Goal: Complete application form: Complete application form

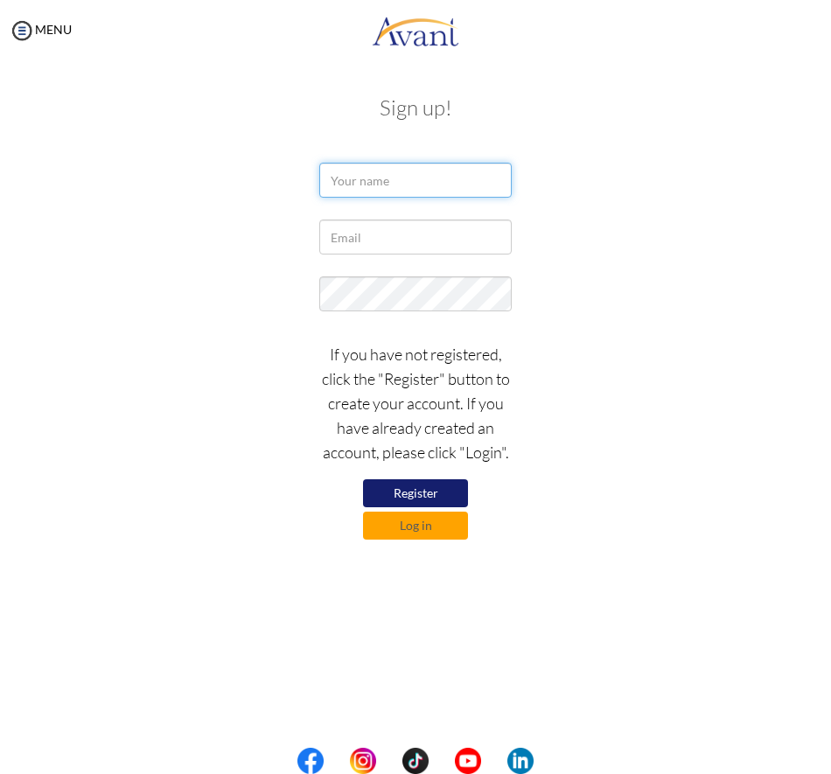
click at [388, 179] on input "text" at bounding box center [415, 180] width 192 height 35
click at [421, 530] on button "Log in" at bounding box center [415, 526] width 105 height 28
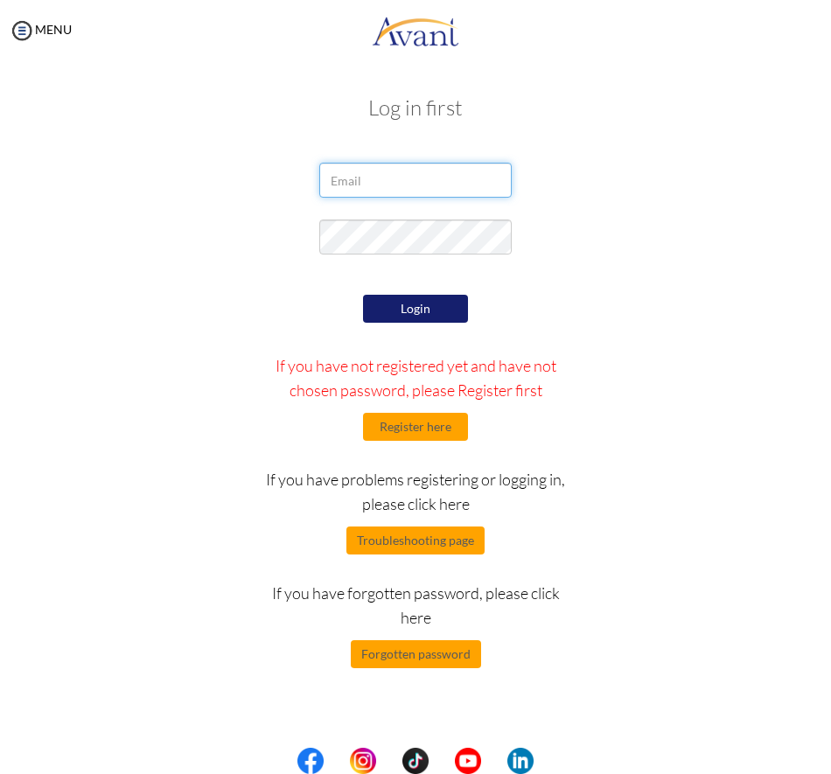
click at [394, 178] on input "email" at bounding box center [415, 180] width 192 height 35
type input "[EMAIL_ADDRESS][DOMAIN_NAME]"
click at [410, 302] on button "Login" at bounding box center [415, 309] width 105 height 28
click at [424, 306] on button "Login" at bounding box center [415, 309] width 105 height 28
click at [420, 664] on button "Forgotten password" at bounding box center [416, 654] width 130 height 28
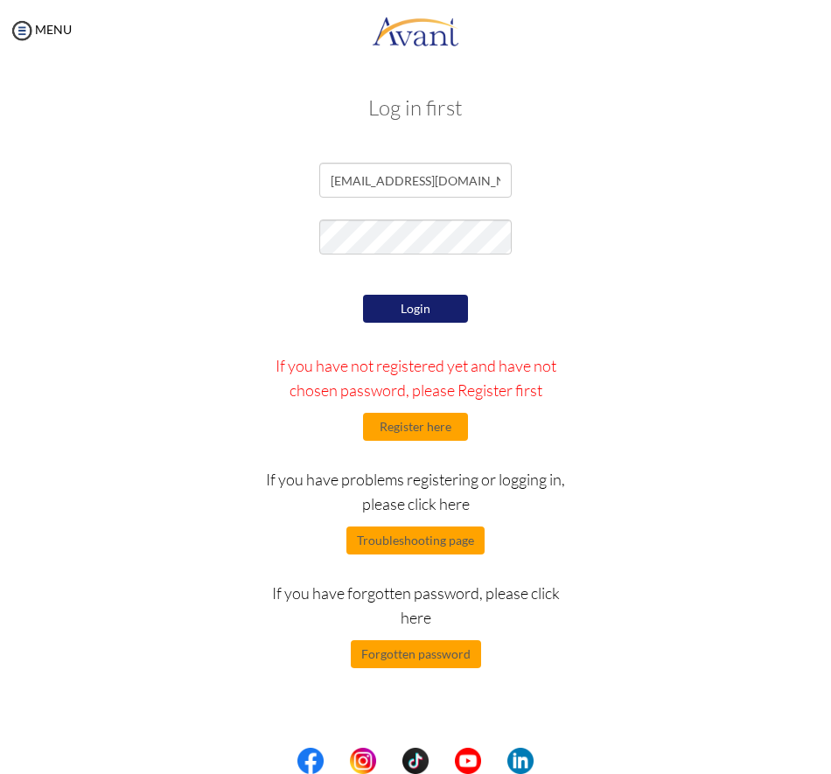
click at [737, 526] on div "Login If you have not registered yet and have not chosen password, please Regis…" at bounding box center [415, 479] width 656 height 378
click at [425, 310] on button "Login" at bounding box center [415, 309] width 105 height 28
click at [390, 662] on button "Forgotten password" at bounding box center [416, 654] width 130 height 28
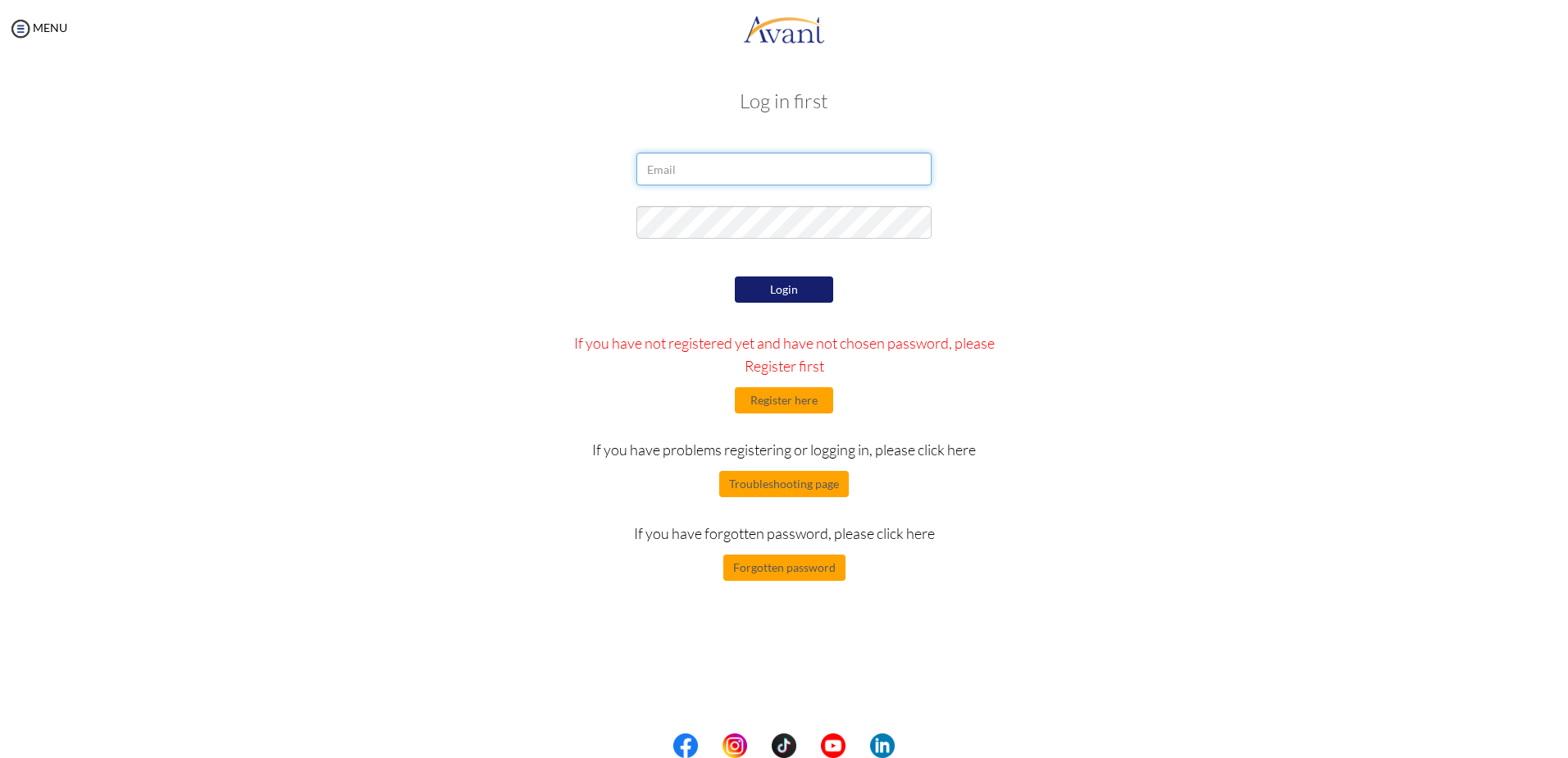
type input "[EMAIL_ADDRESS][DOMAIN_NAME]"
click at [611, 275] on div "Login If you have not registered yet and have not chosen password, please Regis…" at bounding box center [785, 426] width 480 height 309
click at [1120, 278] on div "Login If you have not registered yet and have not chosen password, please Regis…" at bounding box center [783, 426] width 959 height 309
click at [775, 291] on button "Login" at bounding box center [783, 290] width 98 height 26
click at [793, 405] on button "Register here" at bounding box center [783, 401] width 98 height 26
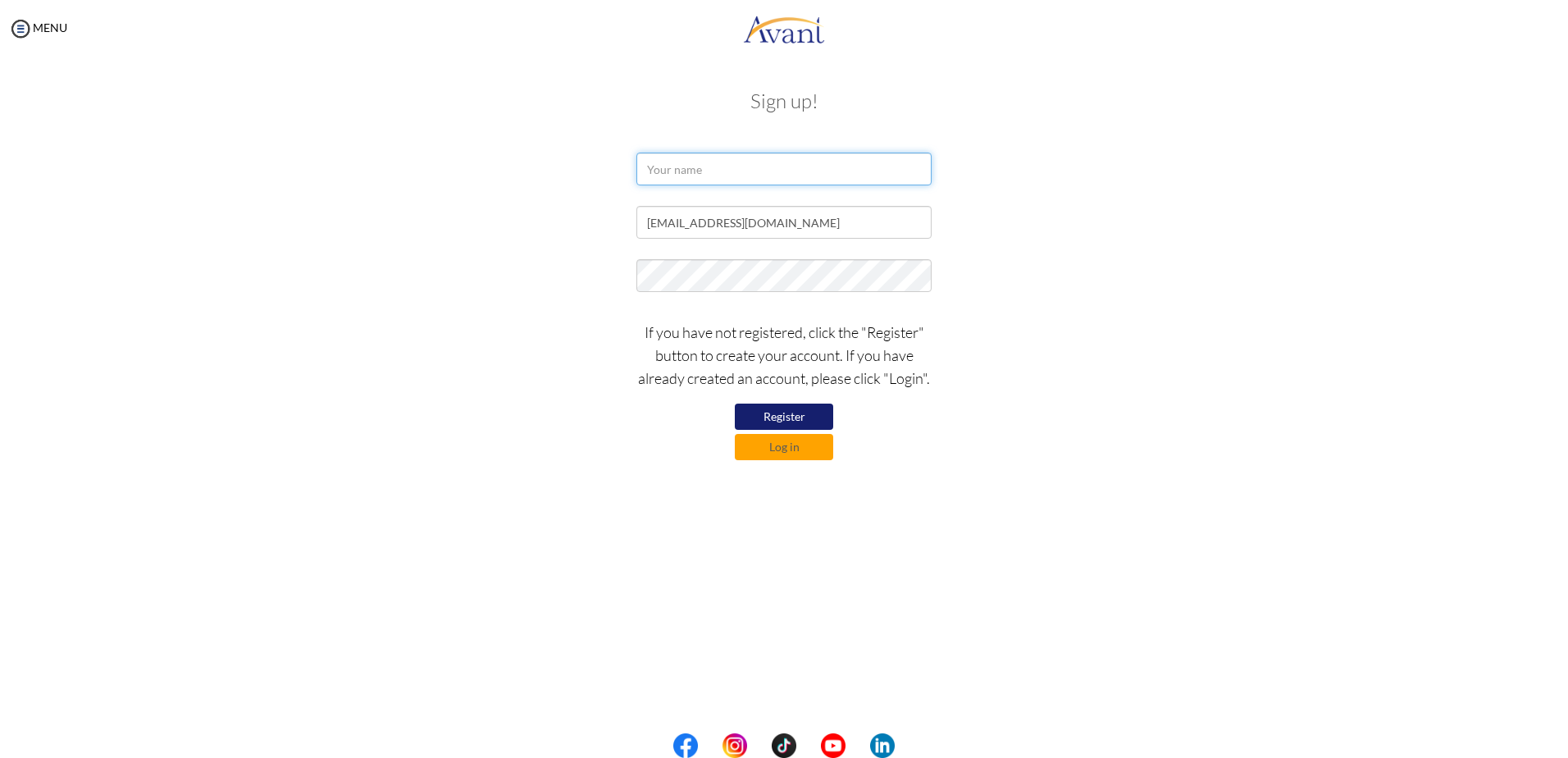
click at [660, 167] on input "text" at bounding box center [784, 169] width 295 height 33
type input "KULMIA HASSAN"
click at [824, 234] on input "[EMAIL_ADDRESS][DOMAIN_NAME]" at bounding box center [784, 221] width 295 height 33
click at [477, 361] on div "If you have not registered, click the "Register" button to create your account.…" at bounding box center [783, 386] width 959 height 147
click at [777, 418] on button "Register" at bounding box center [783, 417] width 98 height 26
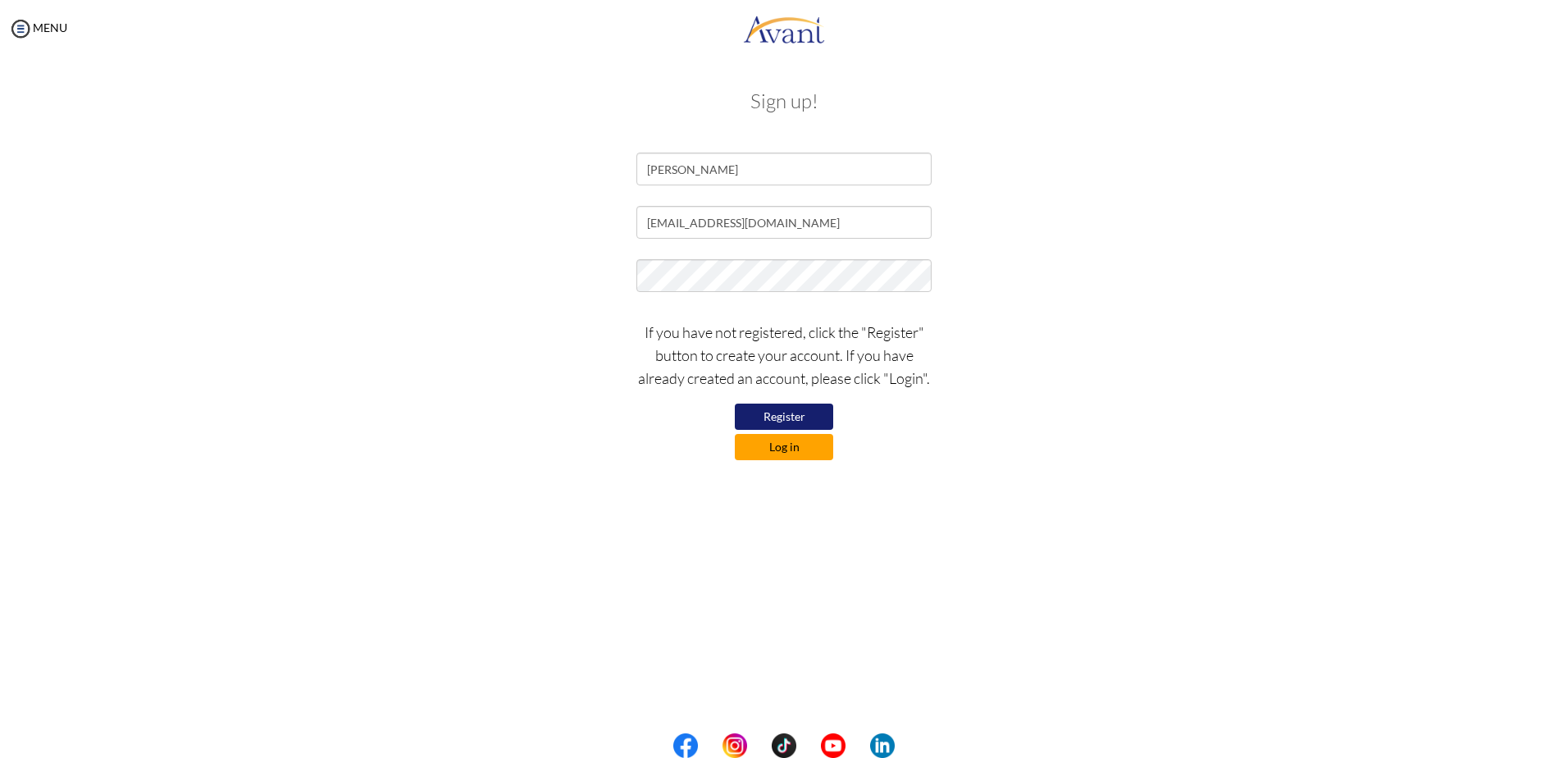
click at [789, 451] on button "Log in" at bounding box center [783, 447] width 98 height 26
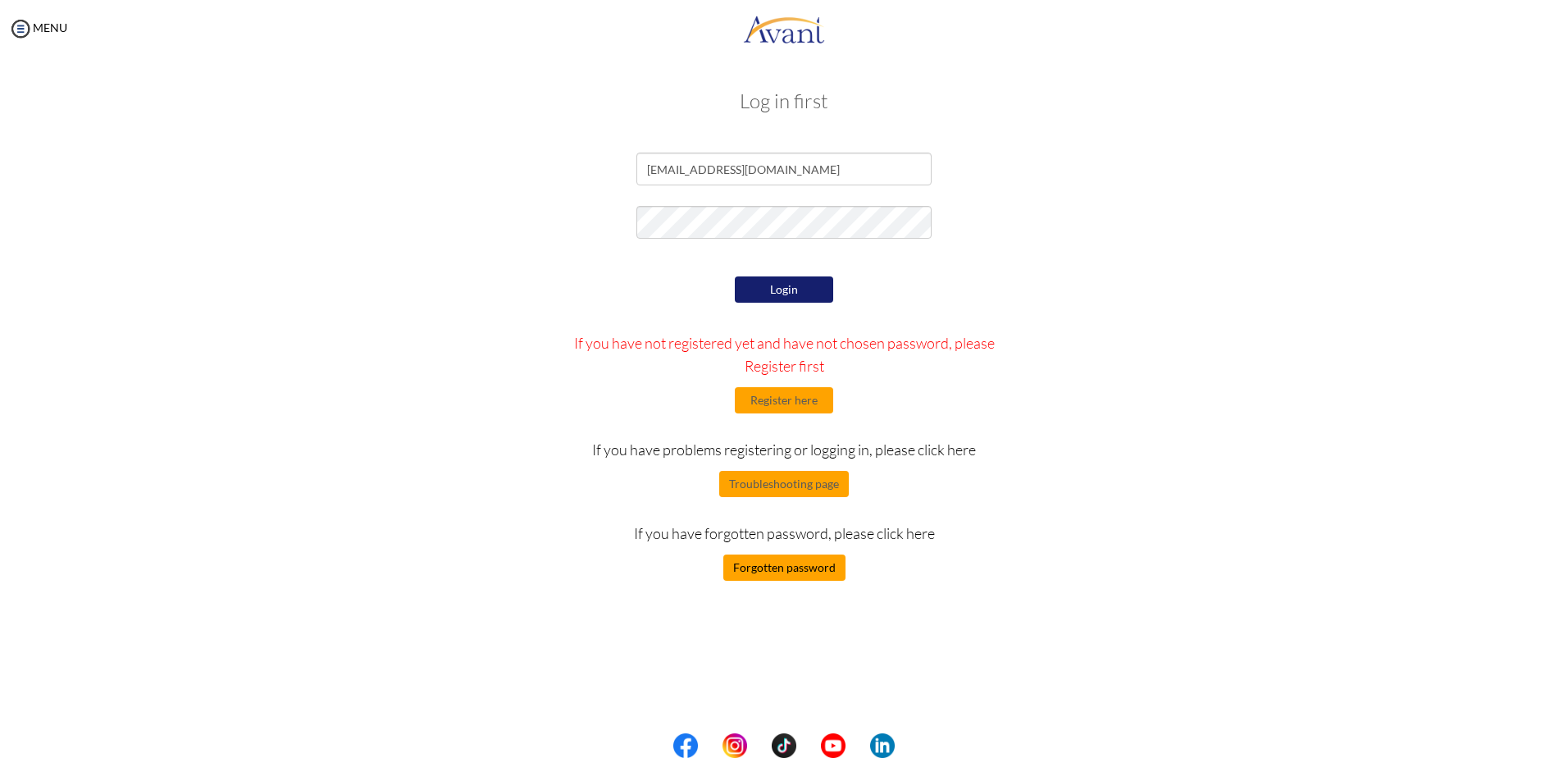
click at [805, 566] on button "Forgotten password" at bounding box center [784, 568] width 122 height 26
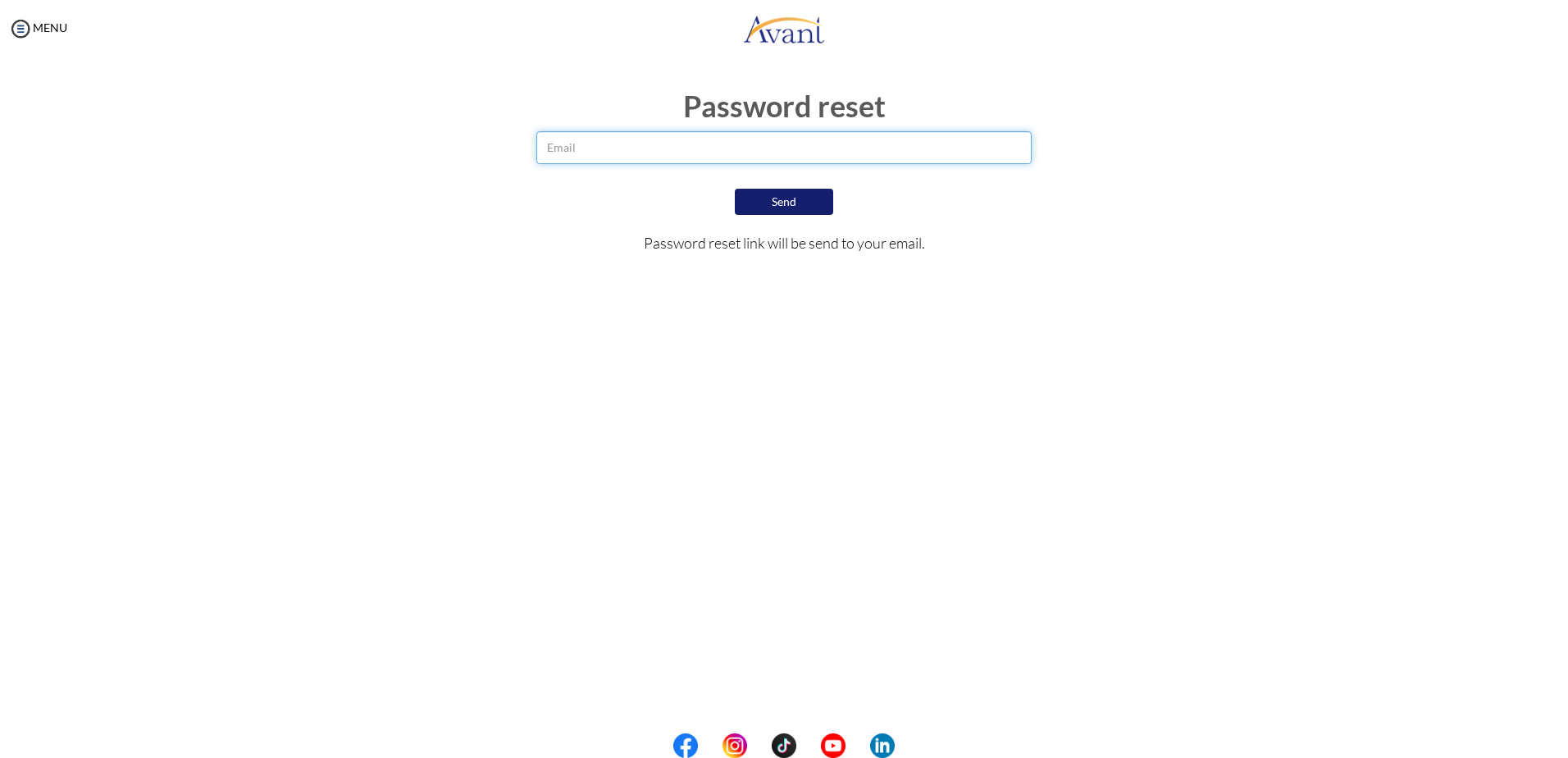
click at [591, 140] on input "email" at bounding box center [784, 147] width 495 height 33
type input "[EMAIL_ADDRESS][DOMAIN_NAME]"
click at [809, 196] on button "Send" at bounding box center [783, 202] width 98 height 26
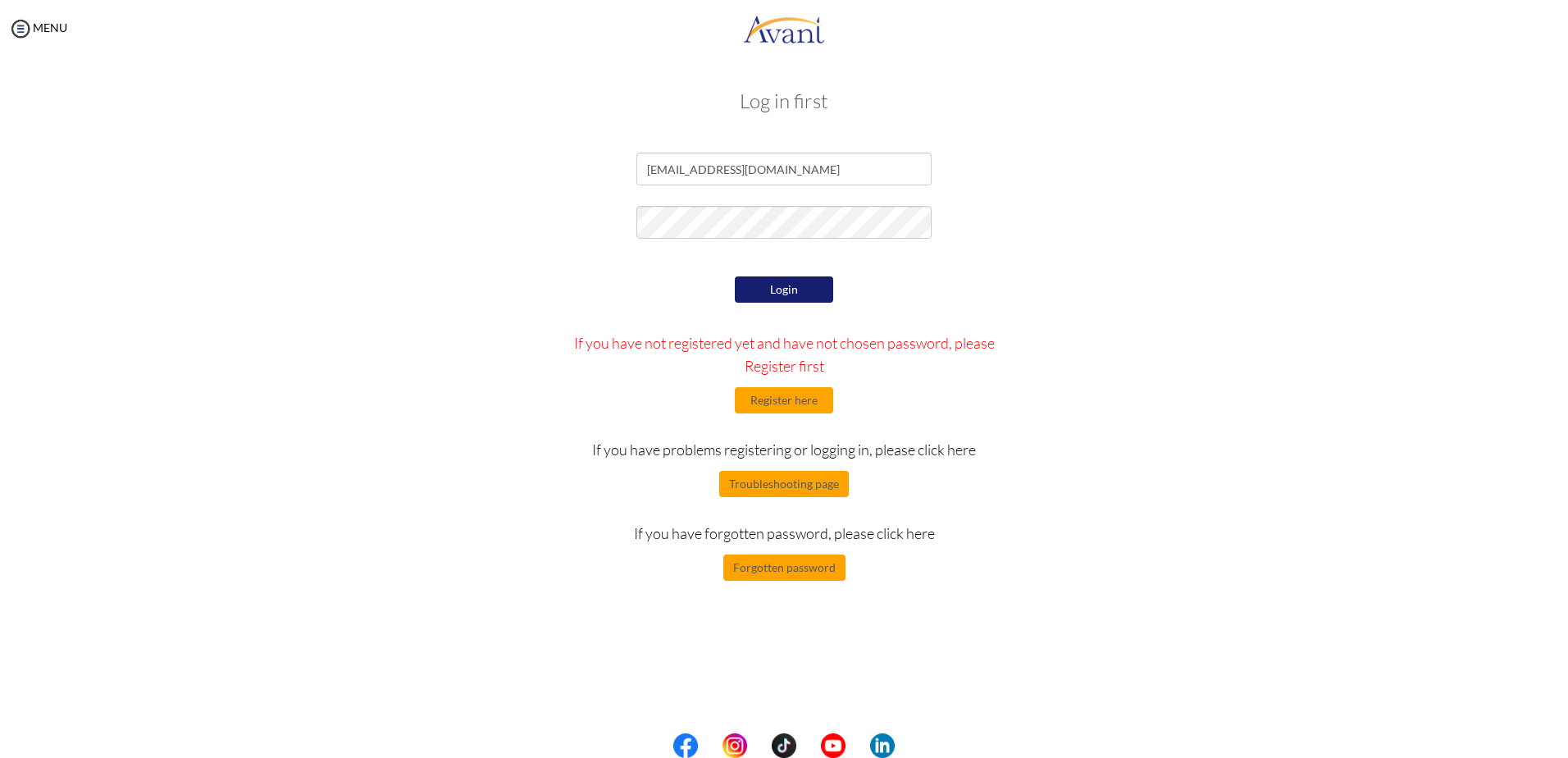
click at [789, 277] on button "Login" at bounding box center [783, 290] width 98 height 26
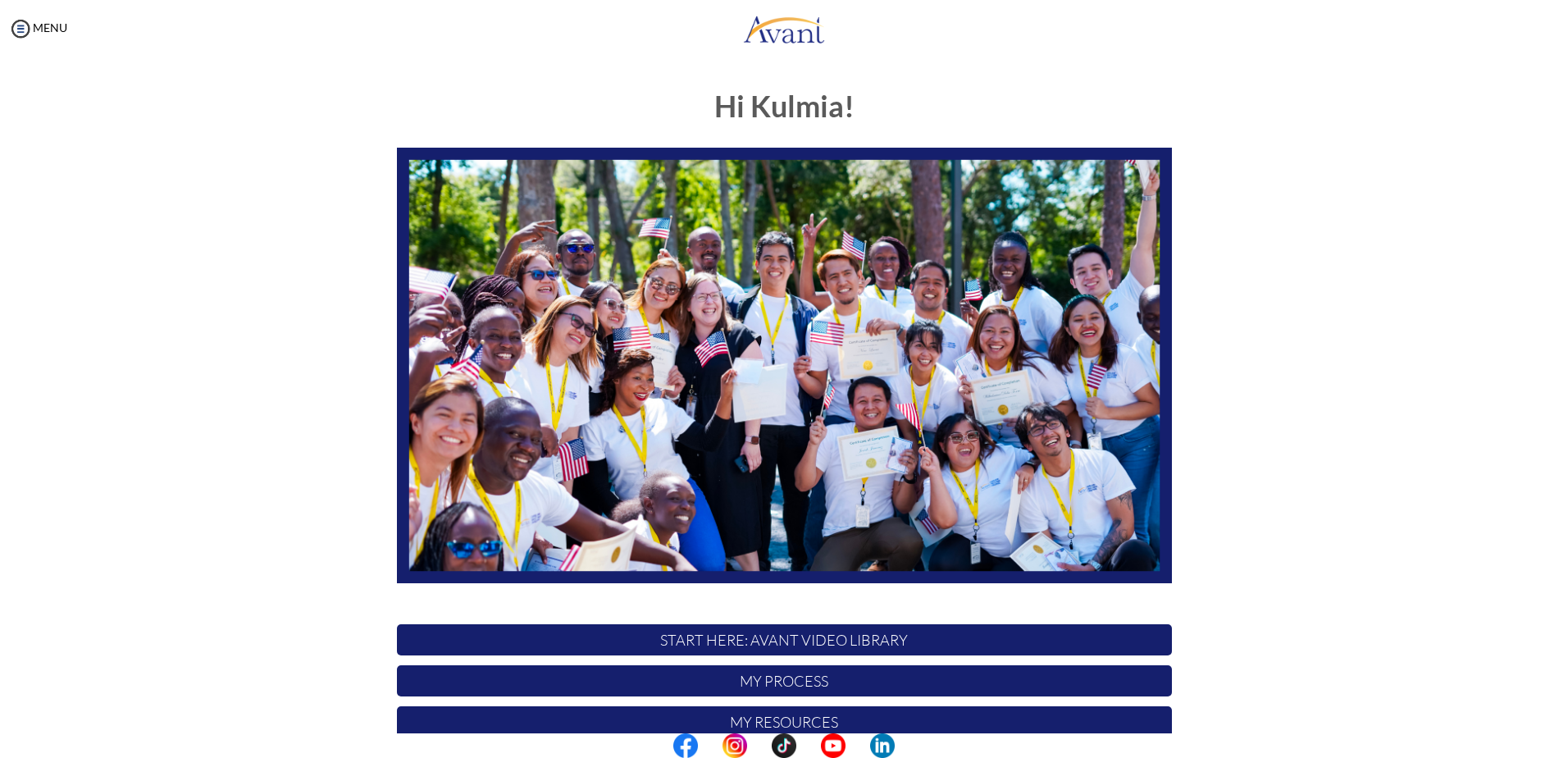
scroll to position [154, 0]
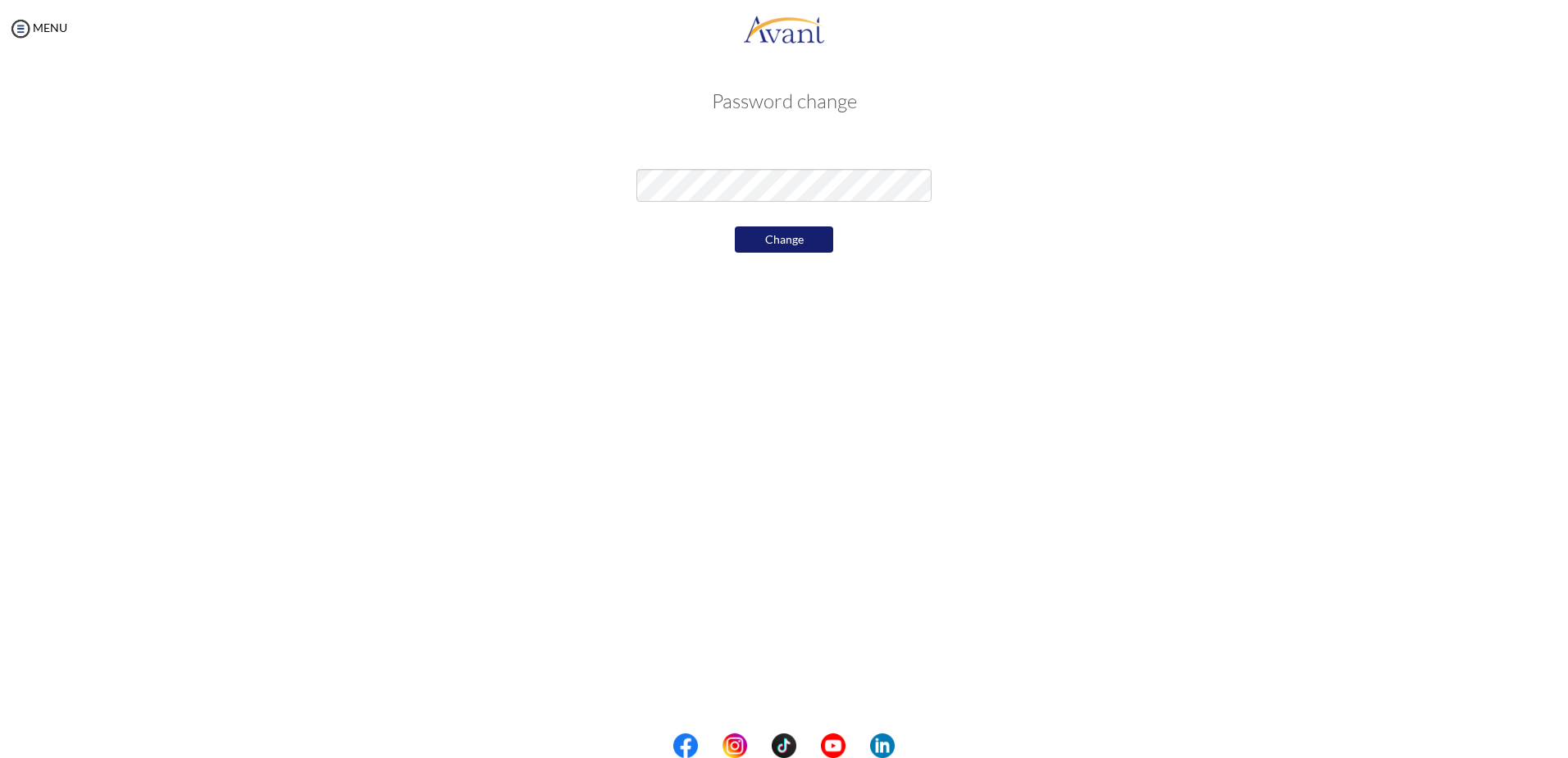
click at [495, 432] on div "My Status What is the next step? We would like you to watch the introductory vi…" at bounding box center [784, 436] width 1568 height 758
click at [791, 241] on button "Change" at bounding box center [783, 239] width 98 height 26
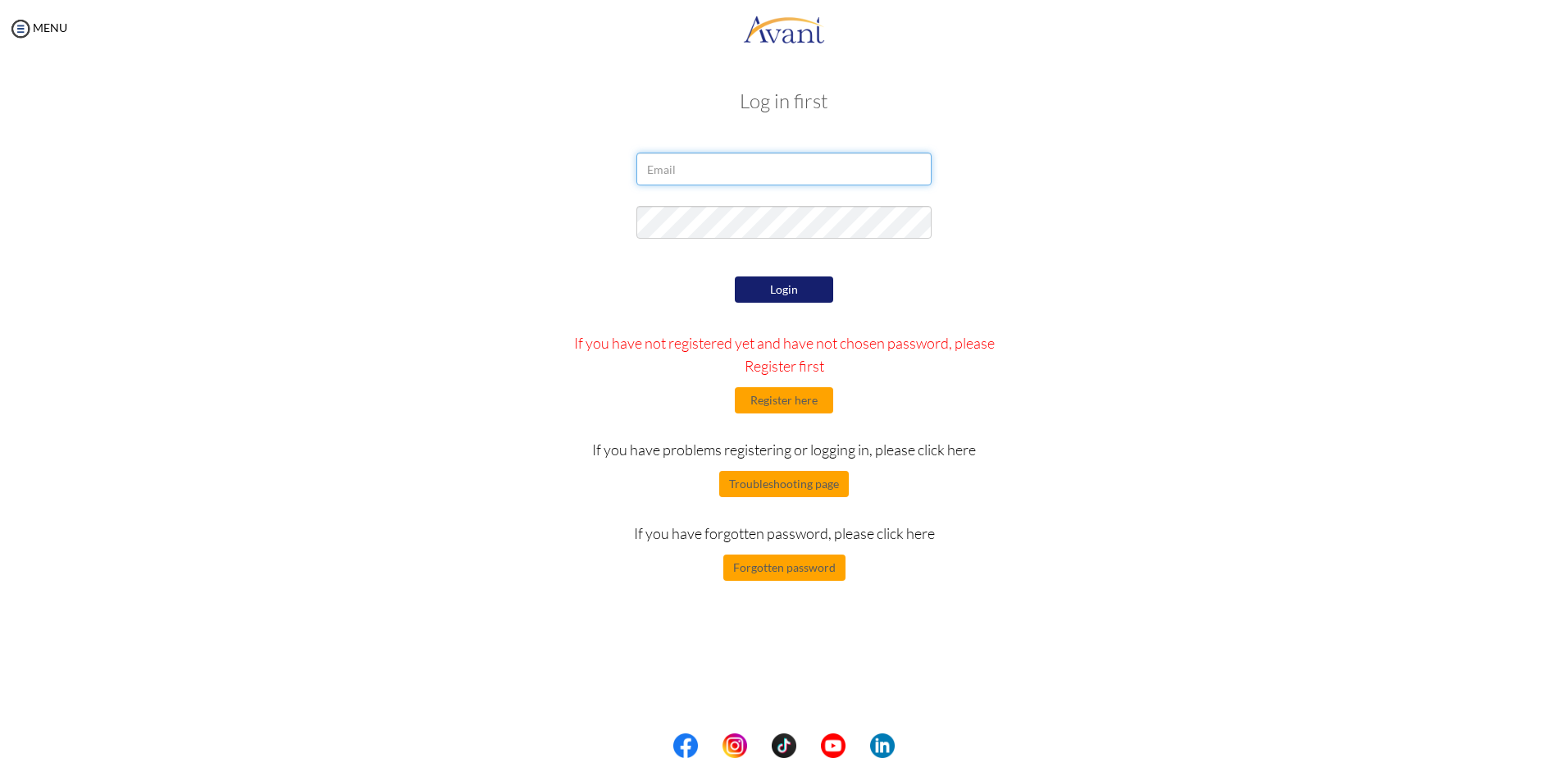
type input "[EMAIL_ADDRESS][DOMAIN_NAME]"
click at [1173, 313] on div "Login If you have not registered yet and have not chosen password, please Regis…" at bounding box center [783, 426] width 959 height 309
click at [791, 284] on button "Login" at bounding box center [783, 290] width 98 height 26
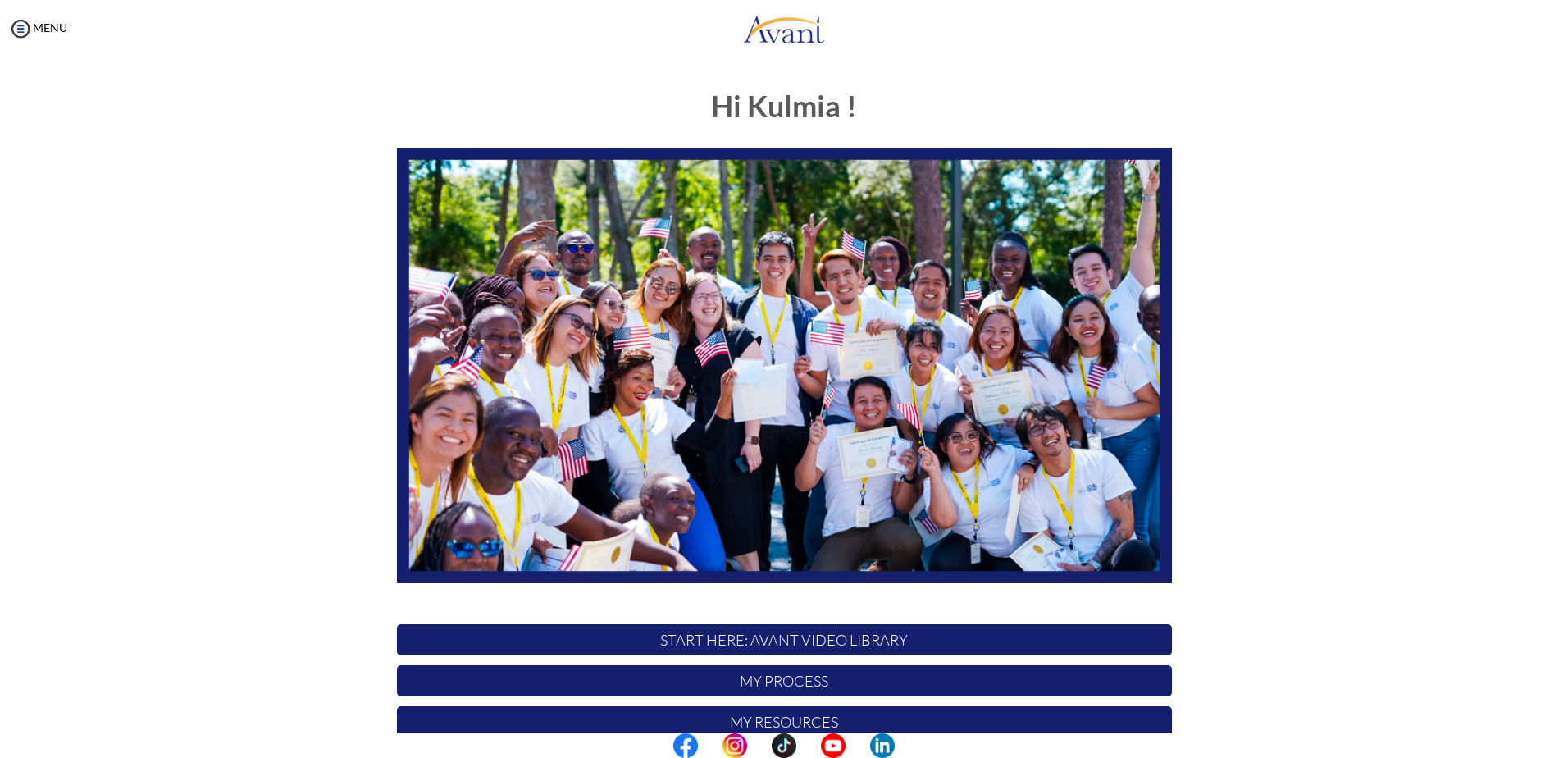
click at [921, 523] on img at bounding box center [784, 365] width 775 height 436
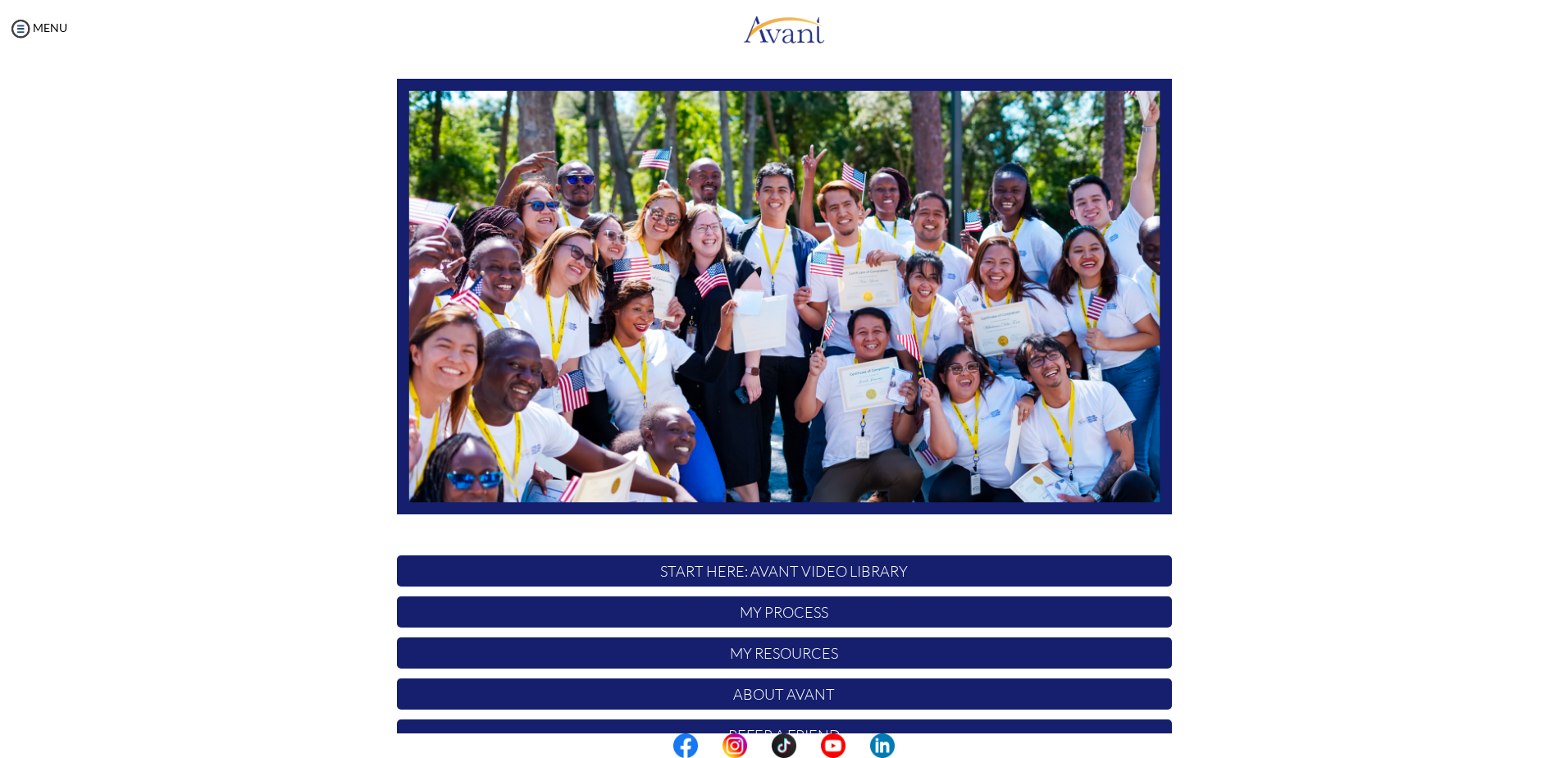
scroll to position [154, 0]
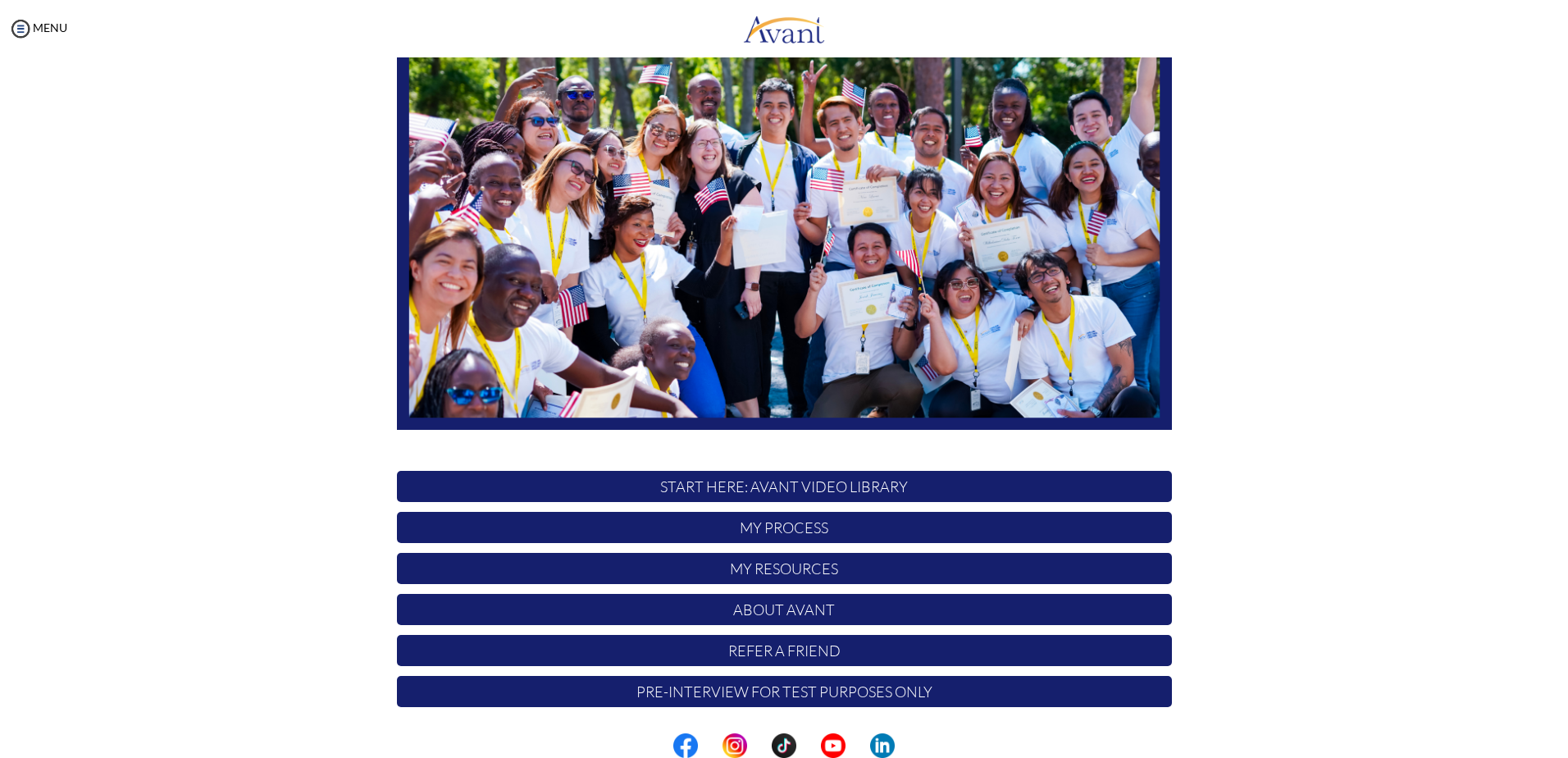
click at [727, 707] on p "Pre-Interview for test purposes only" at bounding box center [784, 691] width 775 height 31
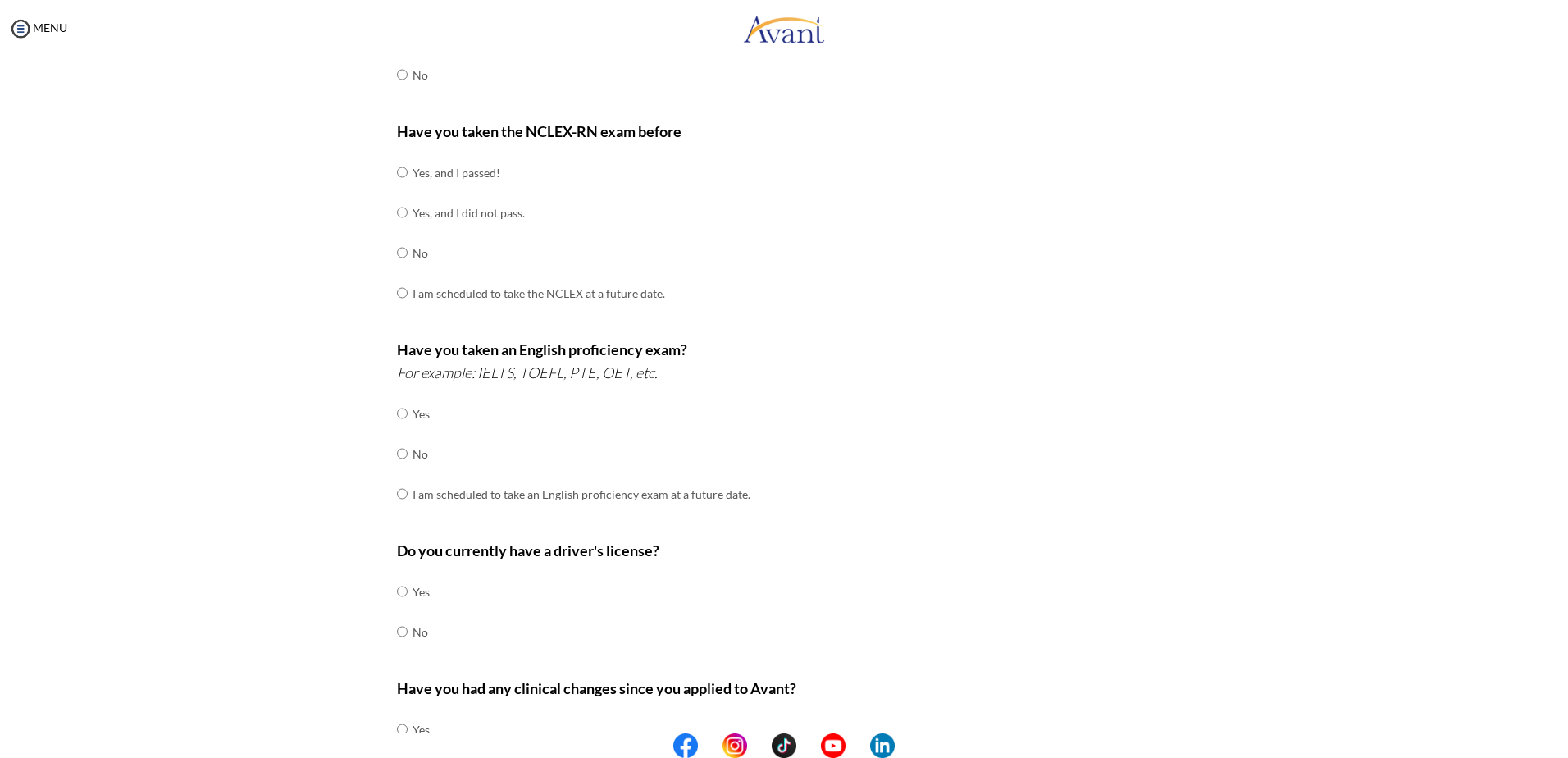
scroll to position [0, 0]
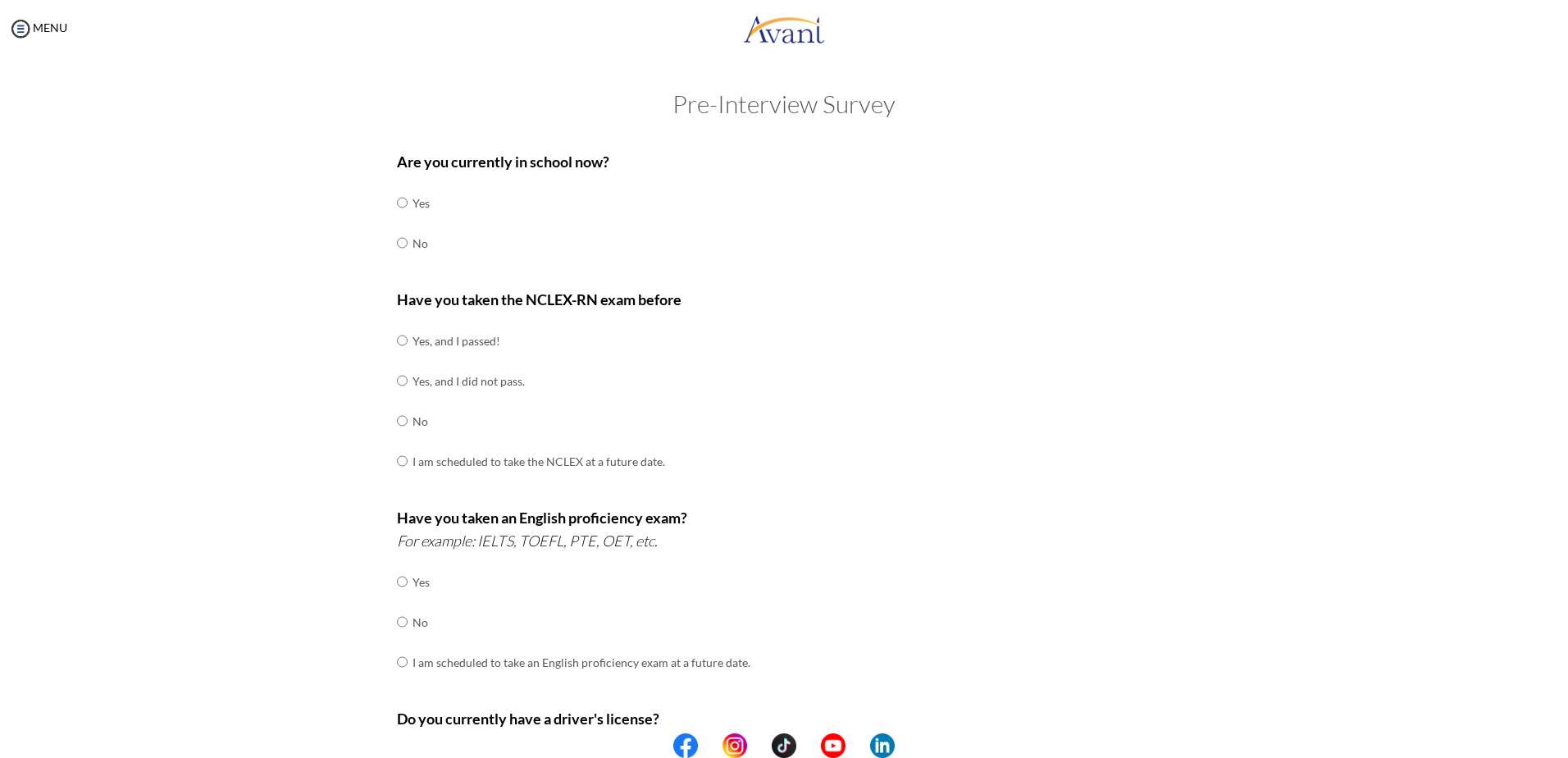
click at [388, 245] on div "Are you currently in school now? Yes No Have you taken the NCLEX-RN exam before…" at bounding box center [784, 575] width 800 height 867
click at [397, 244] on input "radio" at bounding box center [401, 242] width 10 height 33
radio input "true"
click at [397, 421] on input "radio" at bounding box center [401, 420] width 10 height 33
radio input "true"
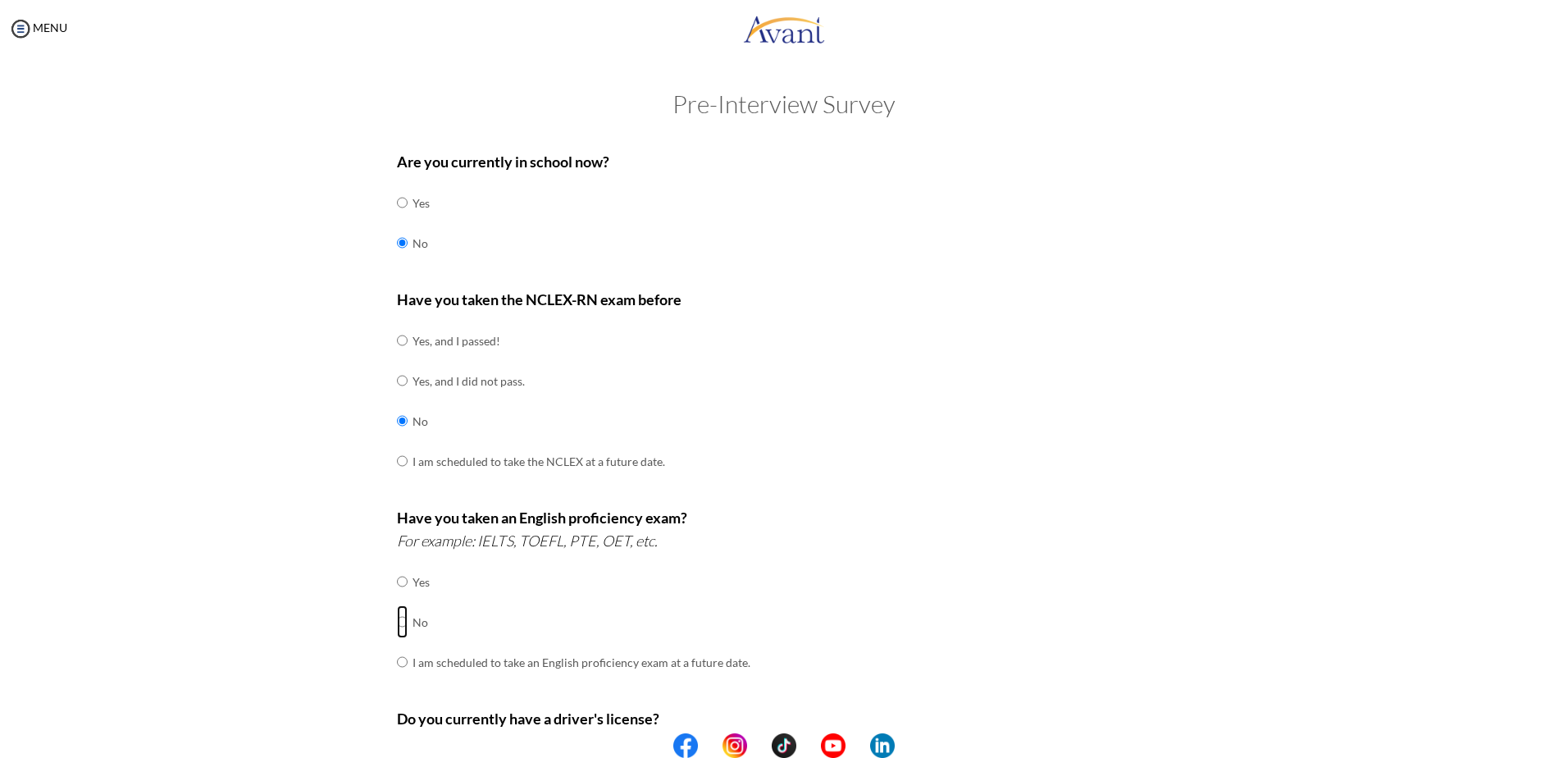
click at [399, 619] on input "radio" at bounding box center [401, 621] width 10 height 33
radio input "true"
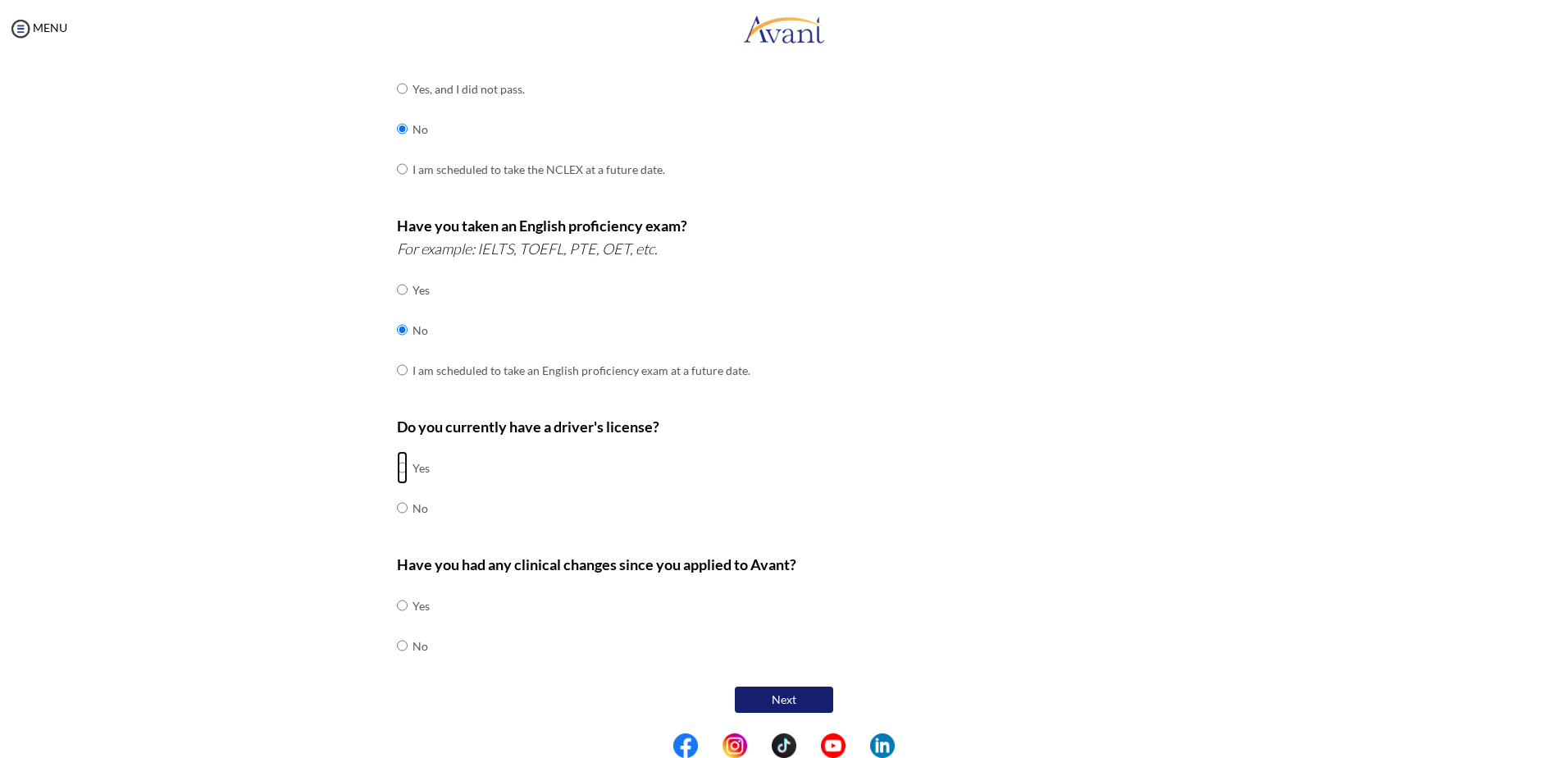
click at [397, 468] on input "radio" at bounding box center [401, 467] width 10 height 33
radio input "true"
click at [397, 507] on input "radio" at bounding box center [401, 508] width 10 height 33
radio input "true"
click at [400, 644] on input "radio" at bounding box center [401, 645] width 10 height 33
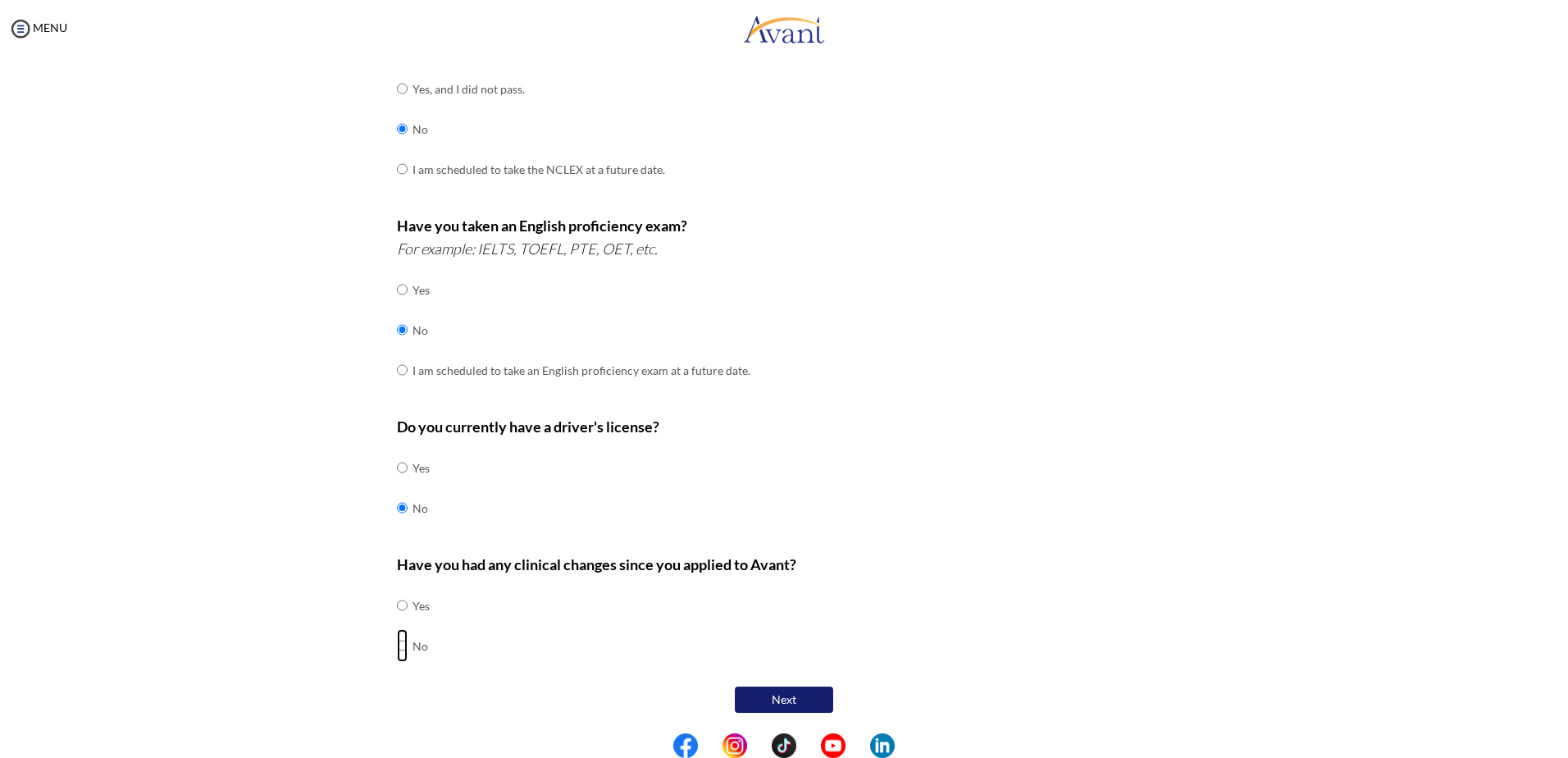
radio input "true"
click at [781, 702] on button "Next" at bounding box center [783, 700] width 98 height 26
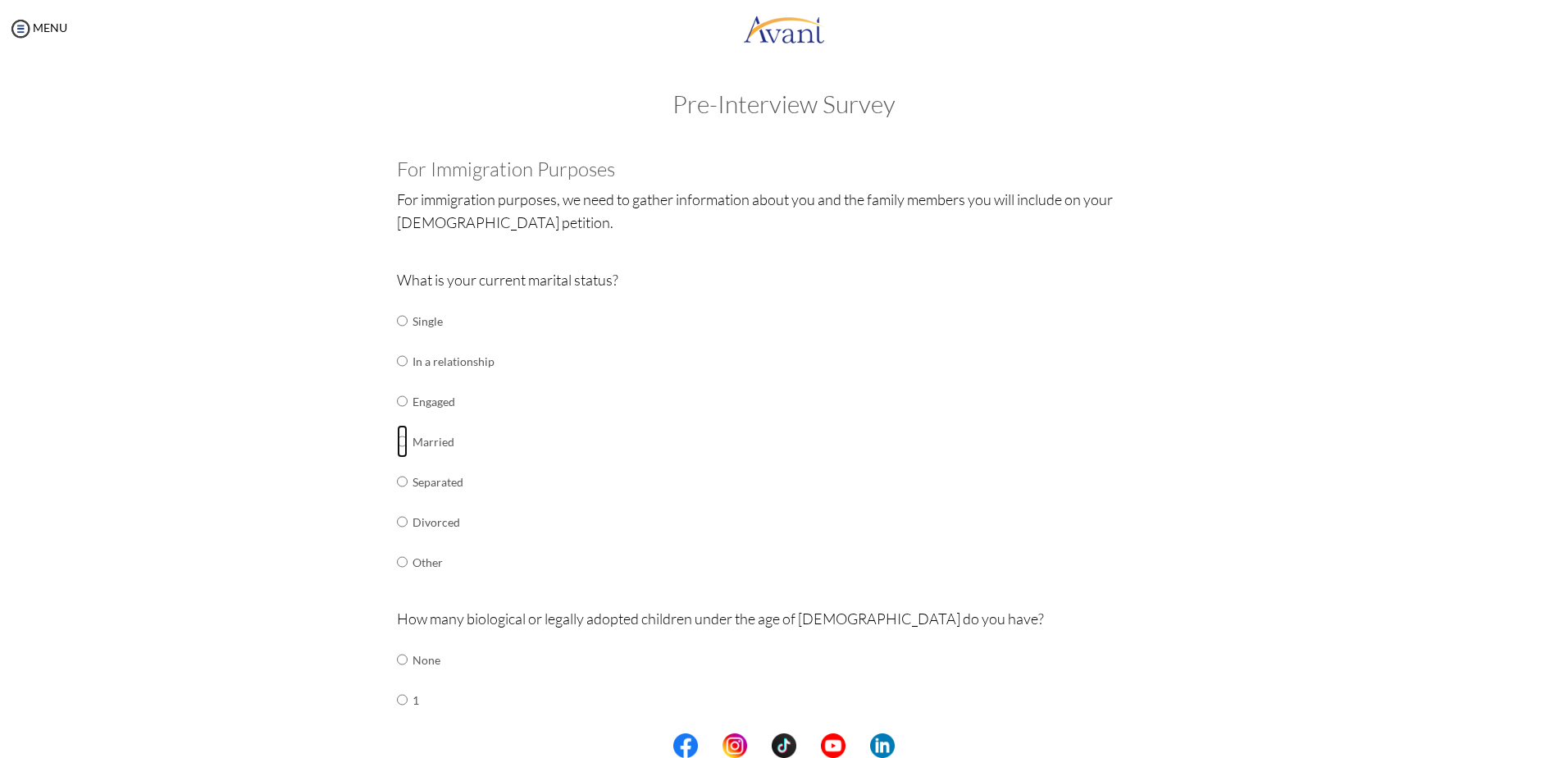
click at [398, 440] on input "radio" at bounding box center [401, 441] width 10 height 33
radio input "true"
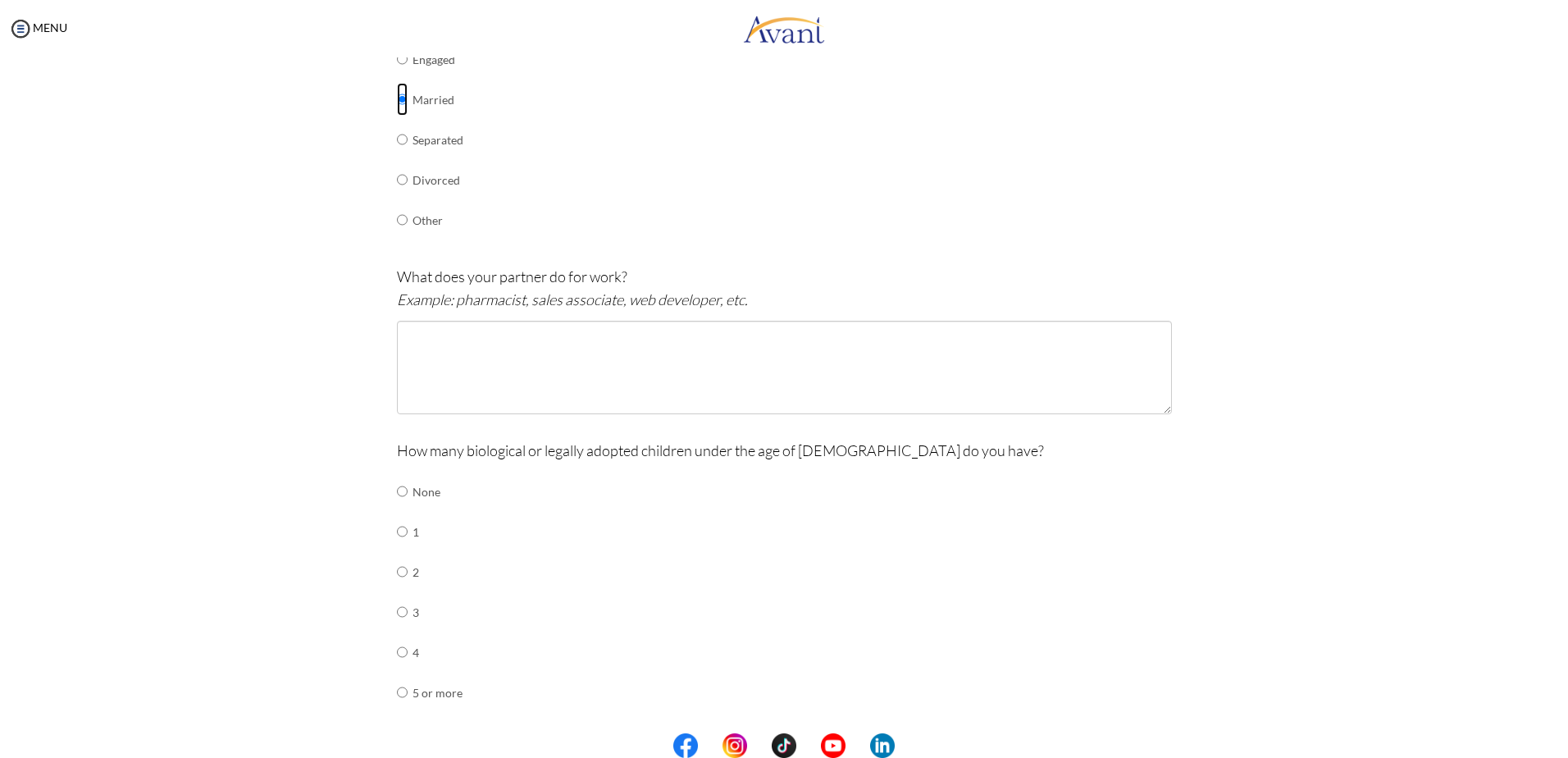
scroll to position [344, 0]
click at [447, 327] on textarea at bounding box center [784, 365] width 775 height 94
type textarea "business"
click at [397, 530] on input "radio" at bounding box center [401, 529] width 10 height 33
radio input "true"
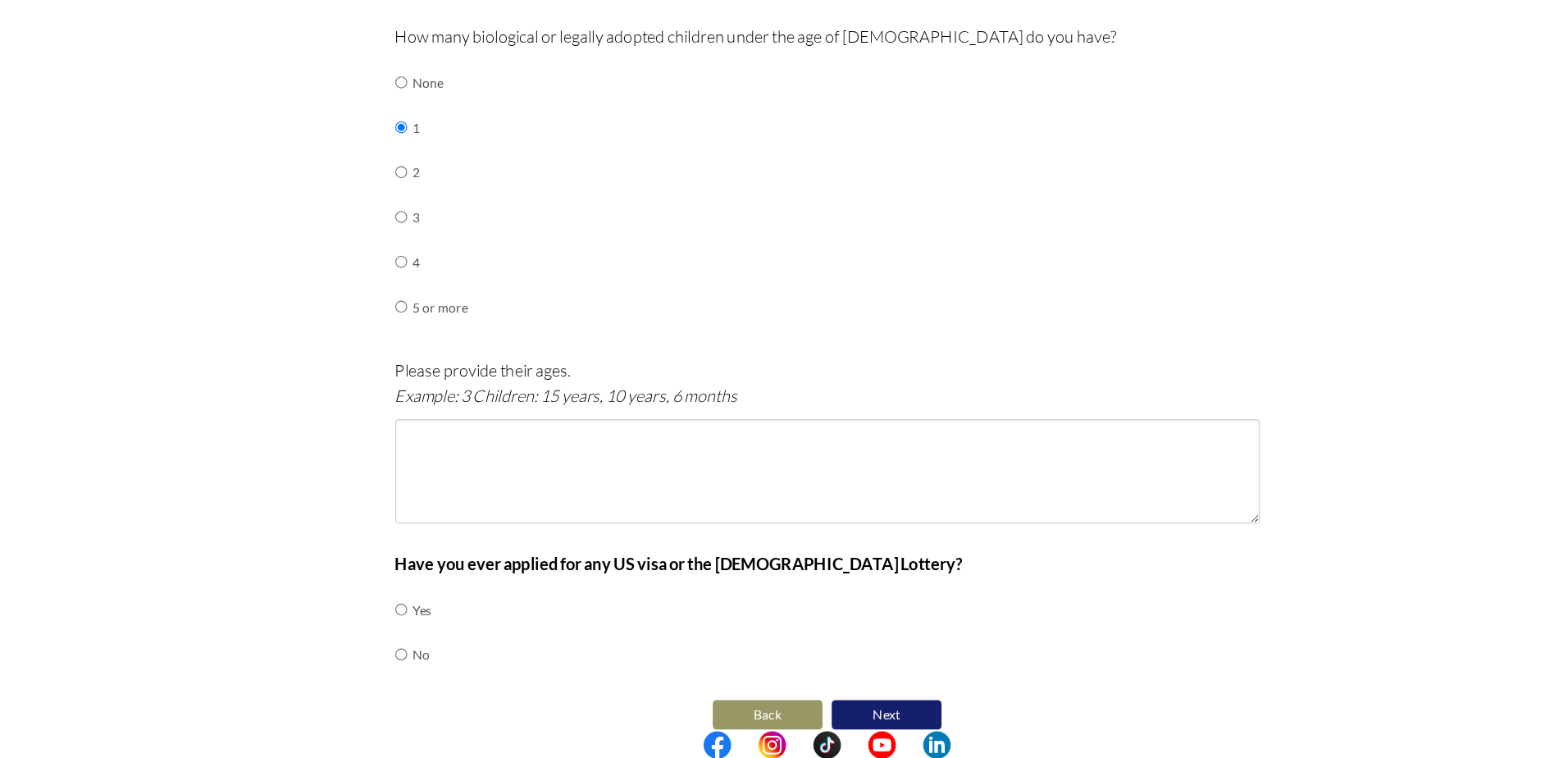
scroll to position [701, 0]
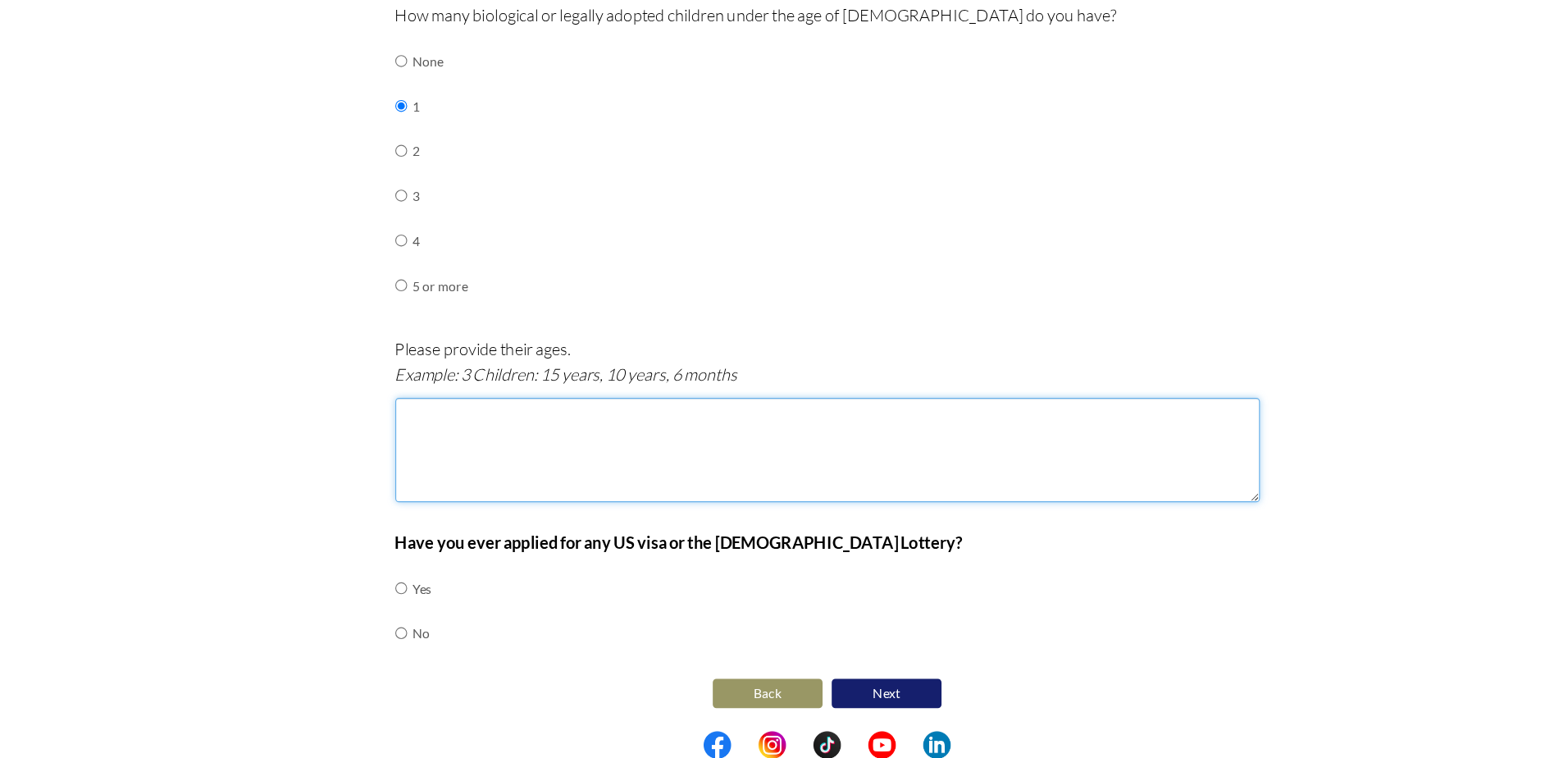
click at [457, 455] on textarea at bounding box center [784, 481] width 775 height 94
type textarea "1 year"
click at [397, 644] on input "radio" at bounding box center [401, 645] width 10 height 33
radio input "true"
click at [842, 696] on button "Next" at bounding box center [837, 700] width 98 height 26
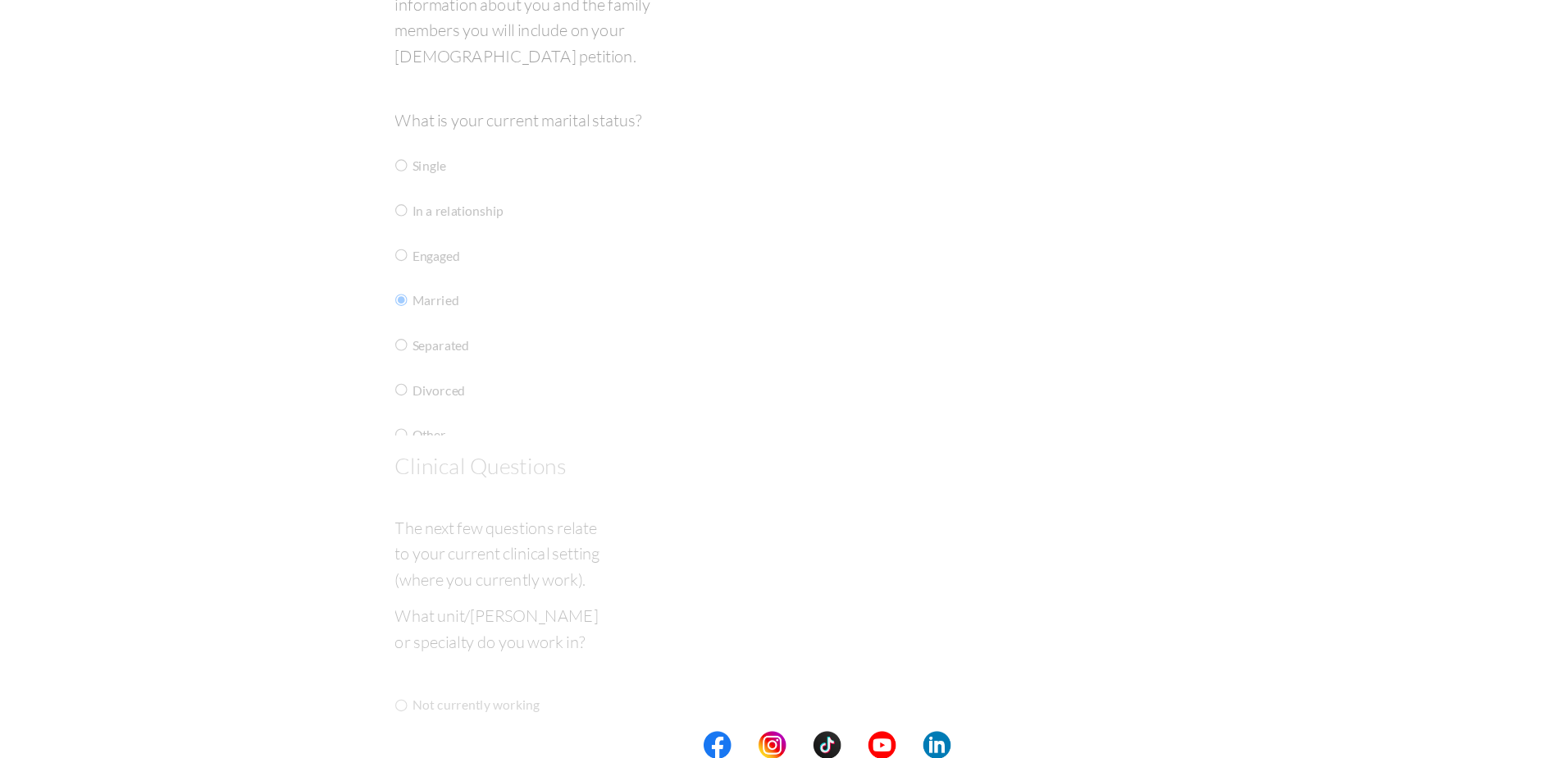
scroll to position [0, 0]
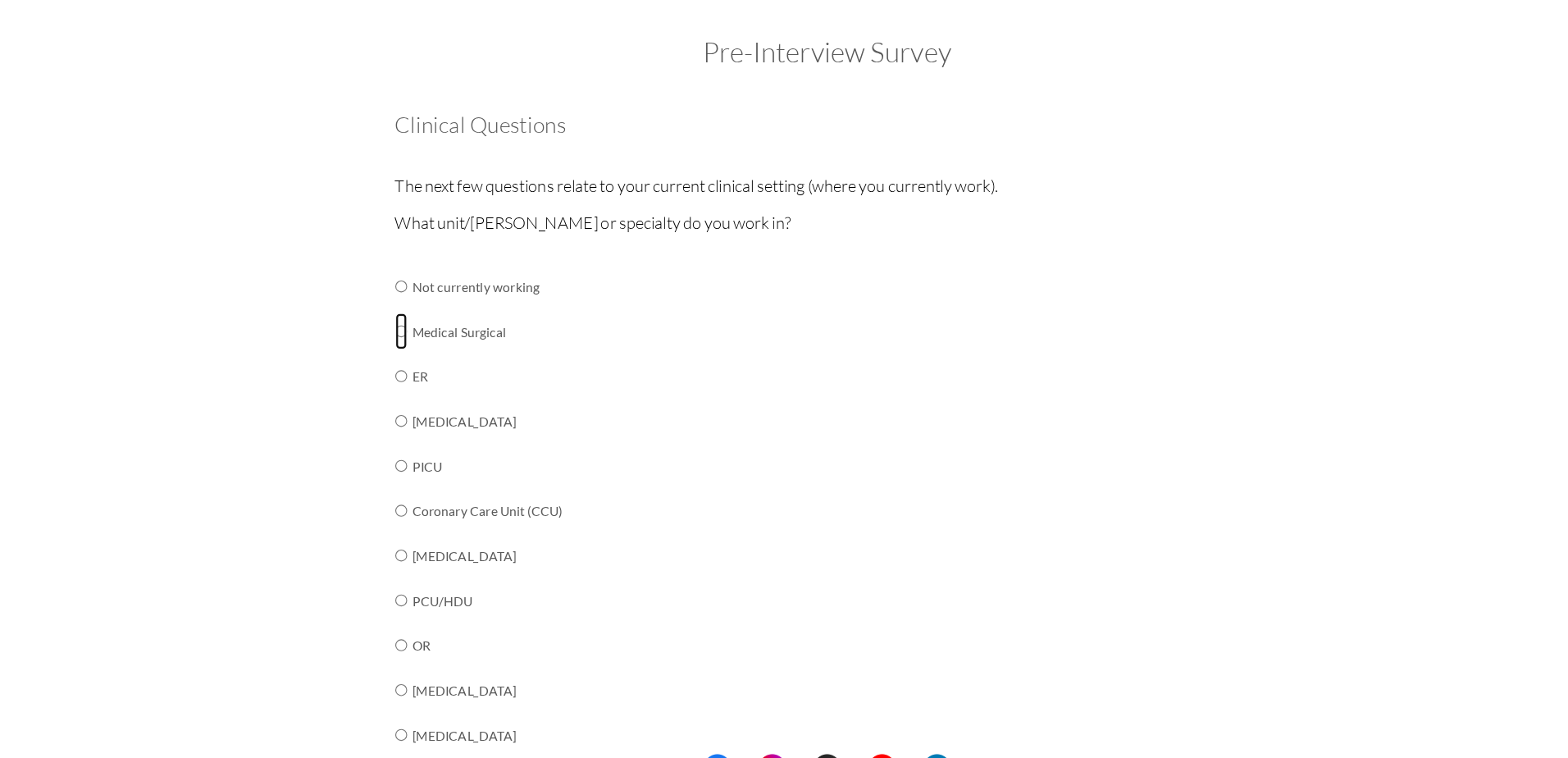
click at [397, 356] on input "radio" at bounding box center [401, 354] width 10 height 33
radio input "true"
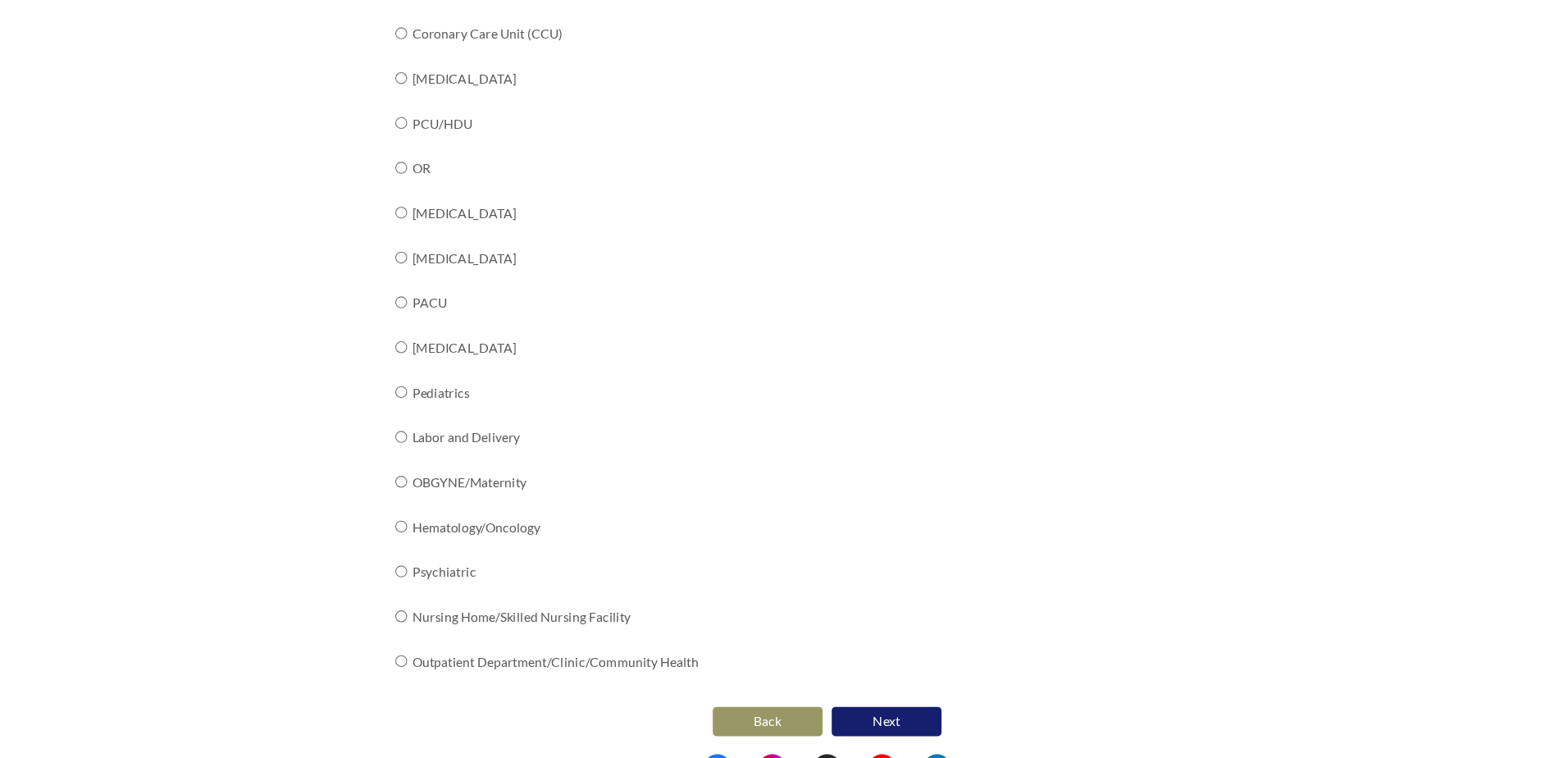
scroll to position [432, 0]
click at [844, 693] on button "Next" at bounding box center [837, 700] width 98 height 26
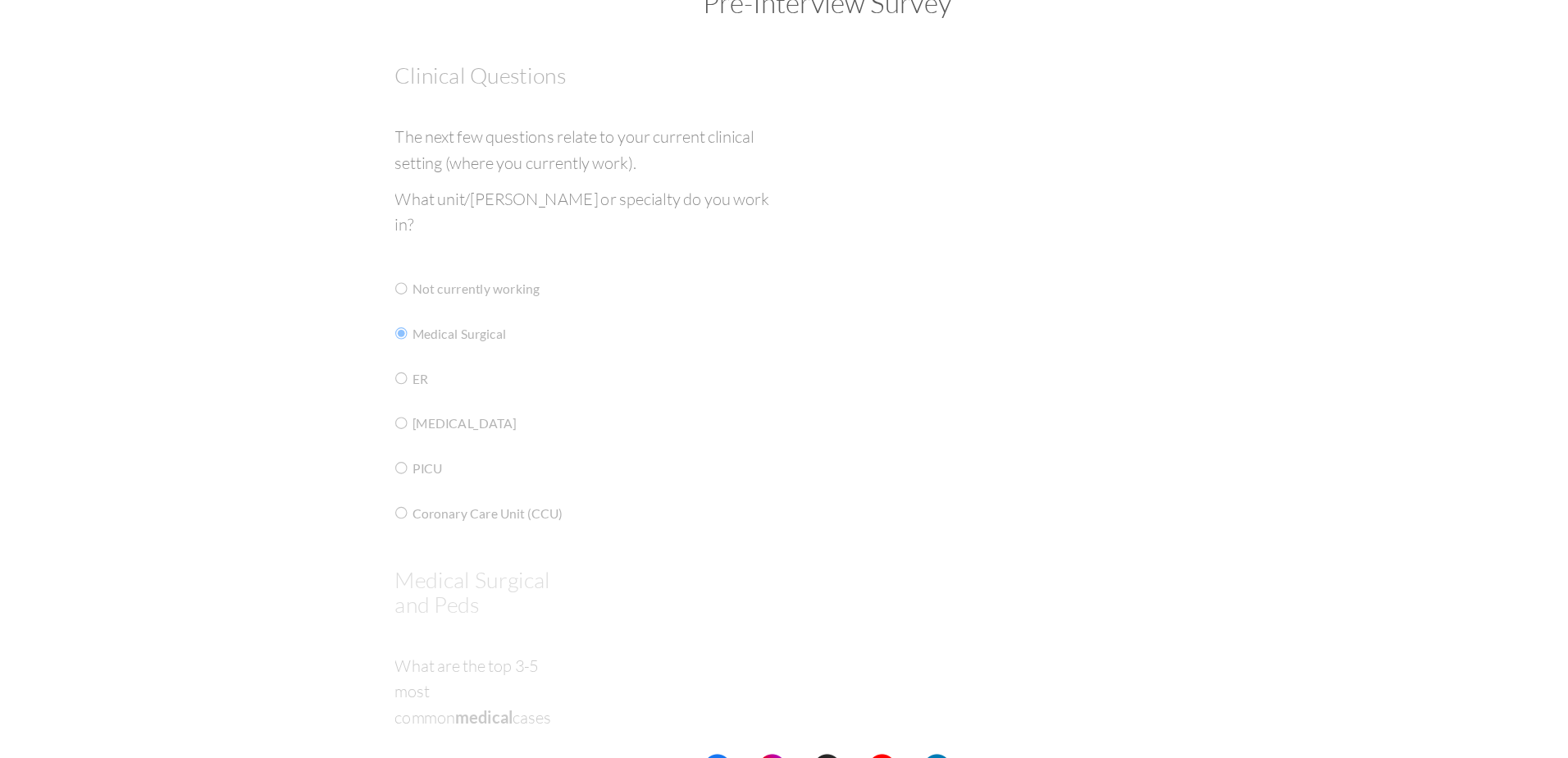
scroll to position [0, 0]
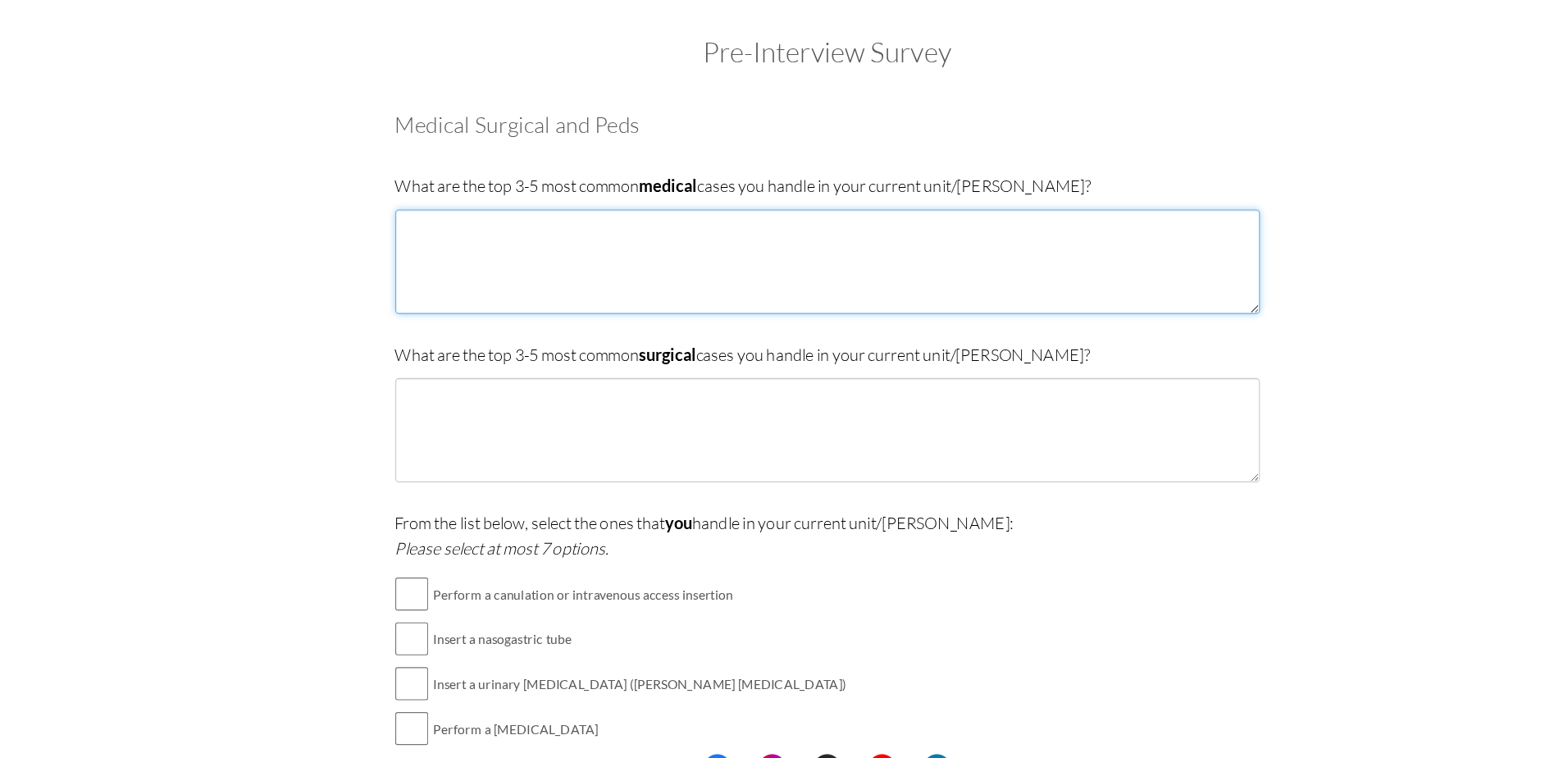
click at [473, 253] on textarea at bounding box center [784, 292] width 775 height 94
type textarea "hypertension, diabetics and asthma"
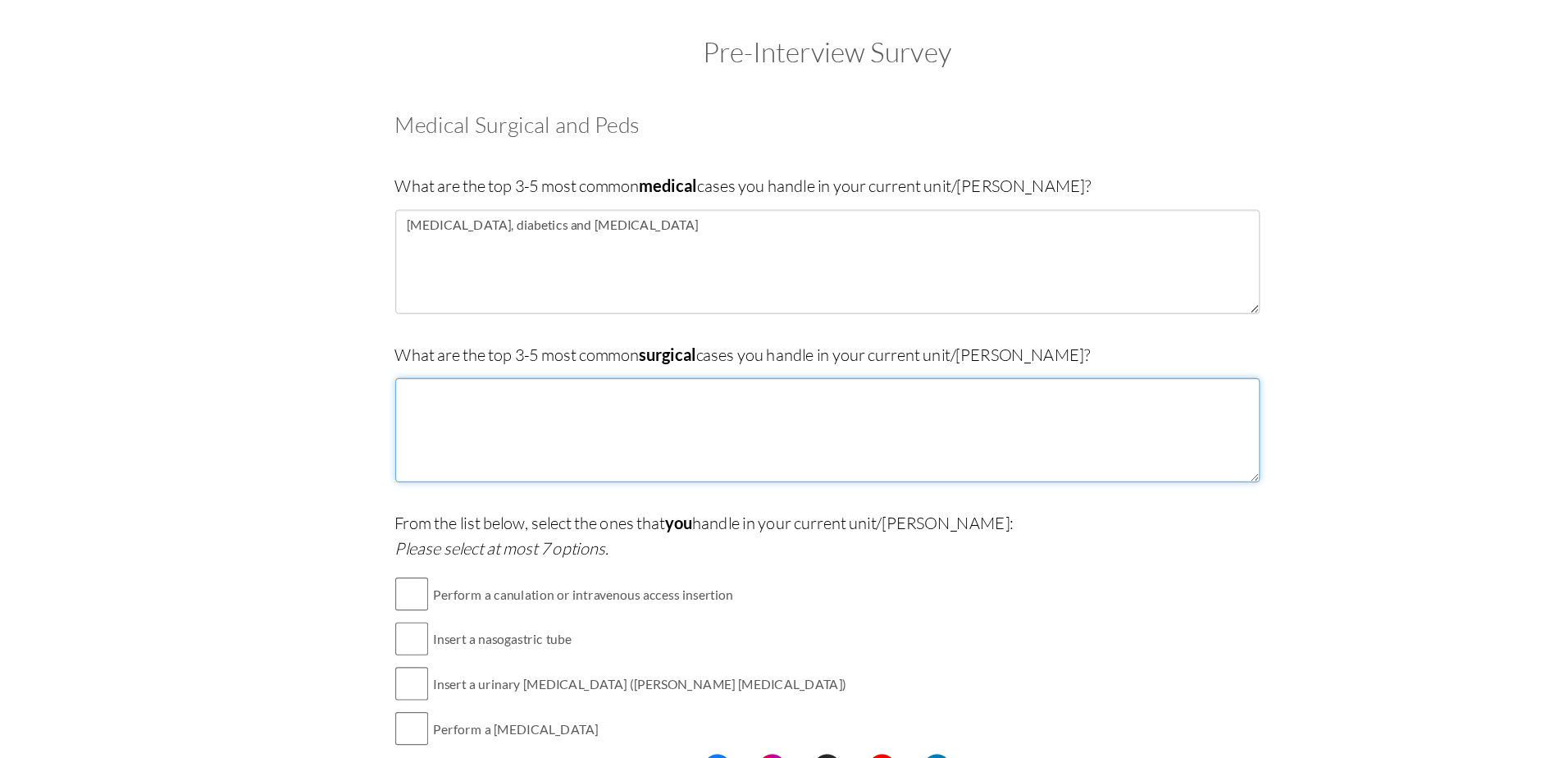
click at [499, 417] on textarea at bounding box center [784, 443] width 775 height 94
type textarea "W"
click at [531, 406] on textarea "cellulitis , fractures and" at bounding box center [784, 443] width 775 height 94
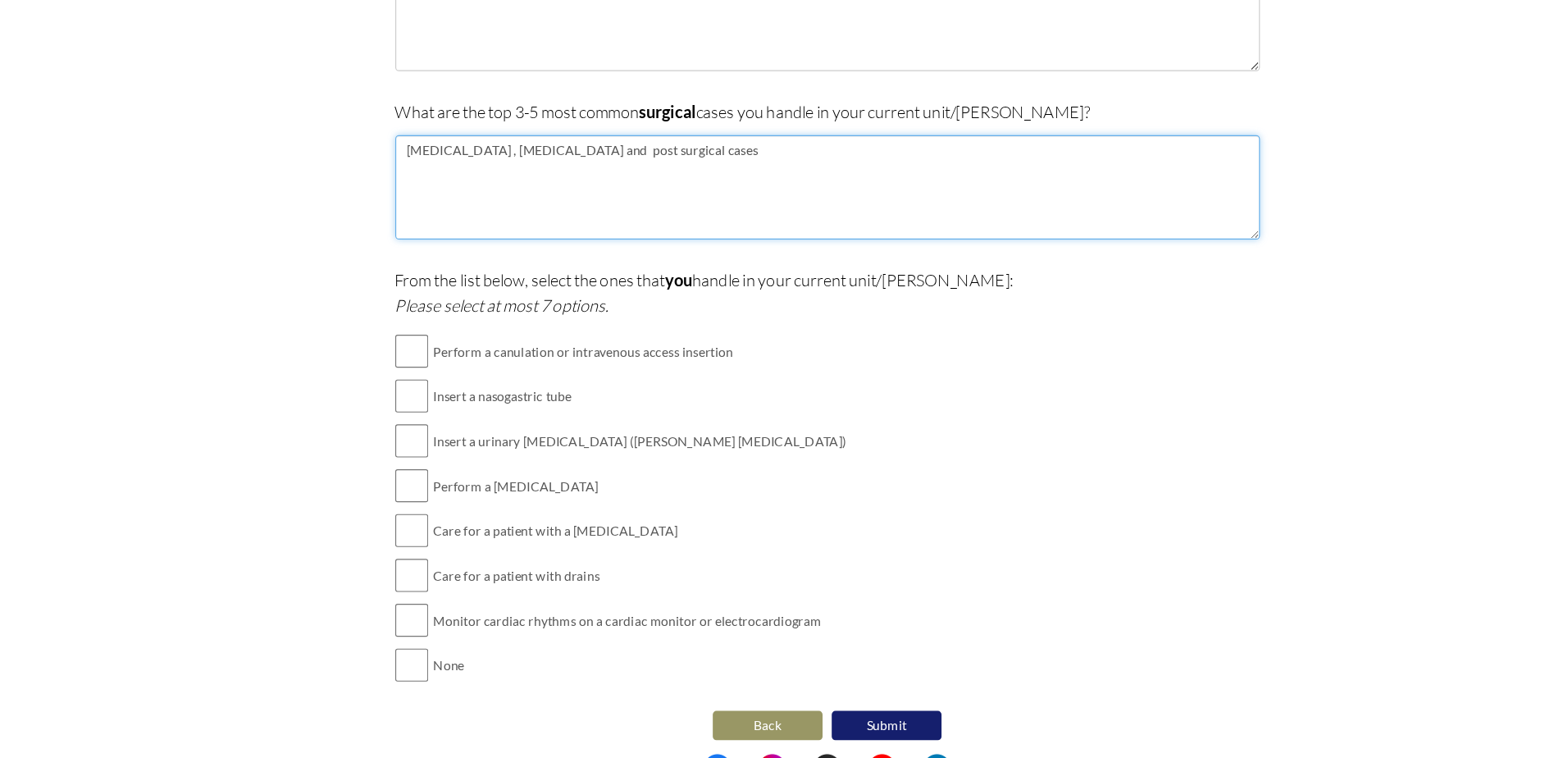
scroll to position [225, 0]
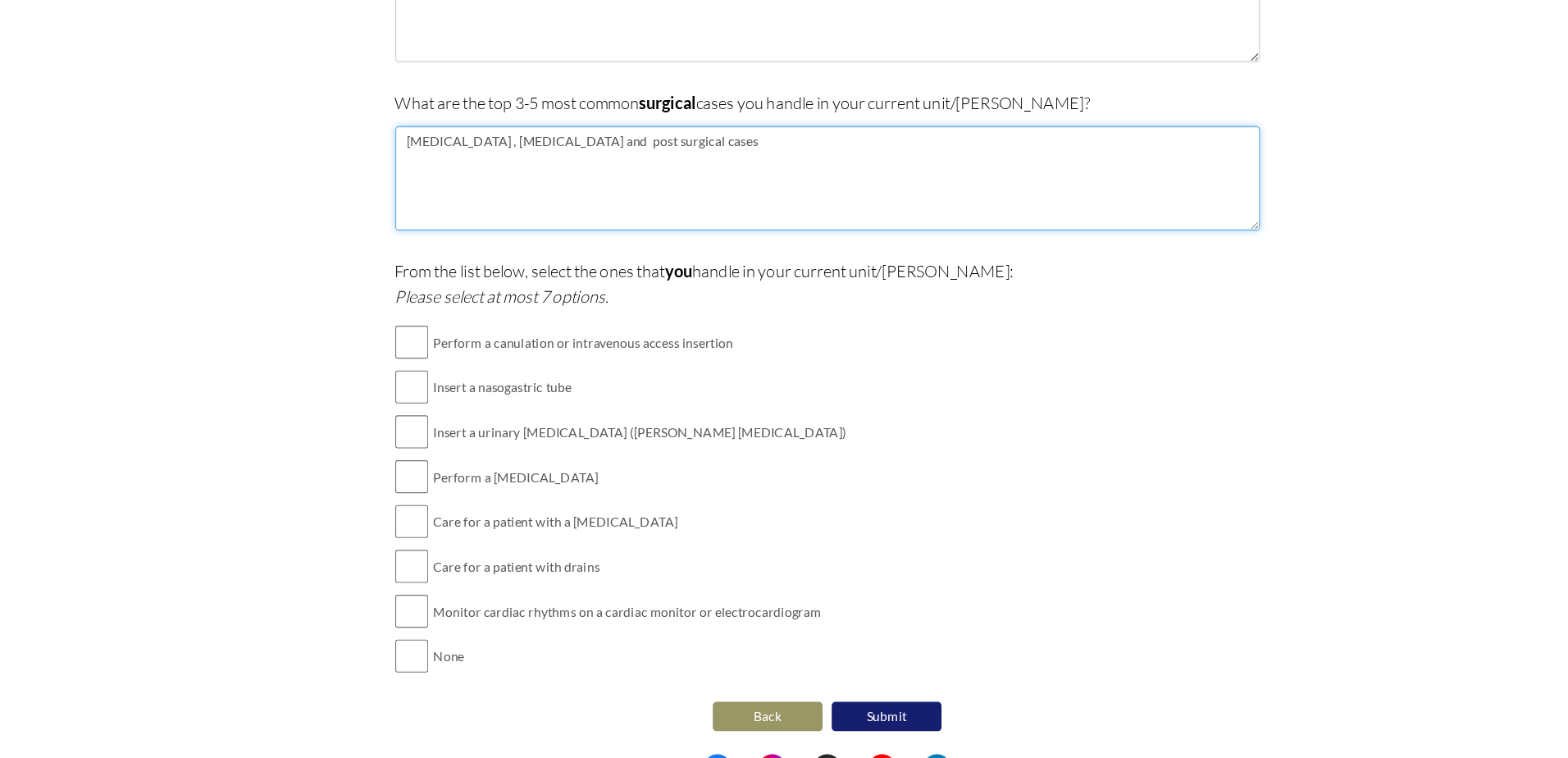
type textarea "cellulitis , fractures and post surgical cases"
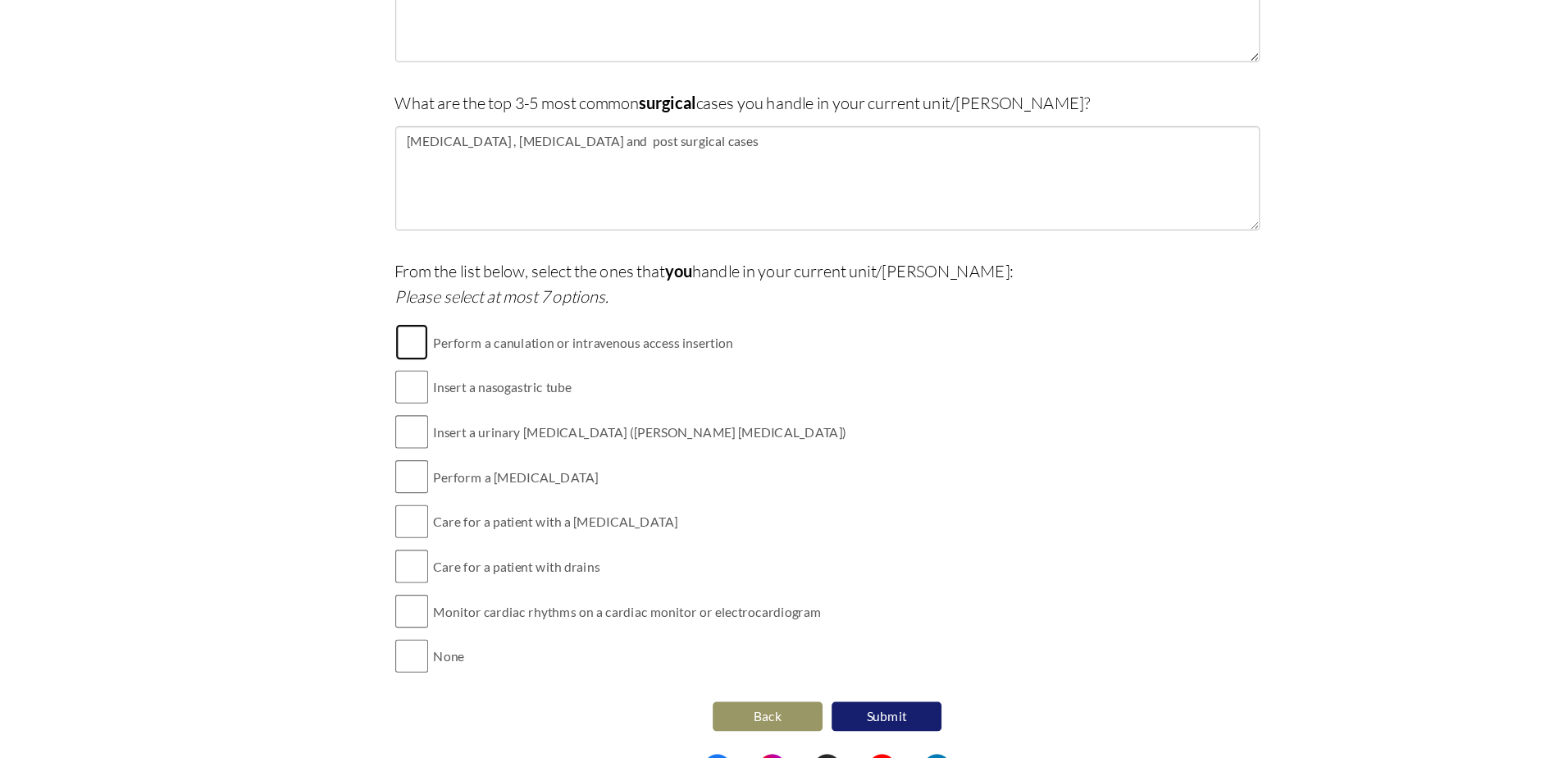
click at [399, 362] on input "checkbox" at bounding box center [411, 364] width 29 height 33
checkbox input "true"
click at [405, 413] on input "checkbox" at bounding box center [411, 404] width 29 height 33
checkbox input "true"
click at [405, 447] on input "checkbox" at bounding box center [411, 444] width 29 height 33
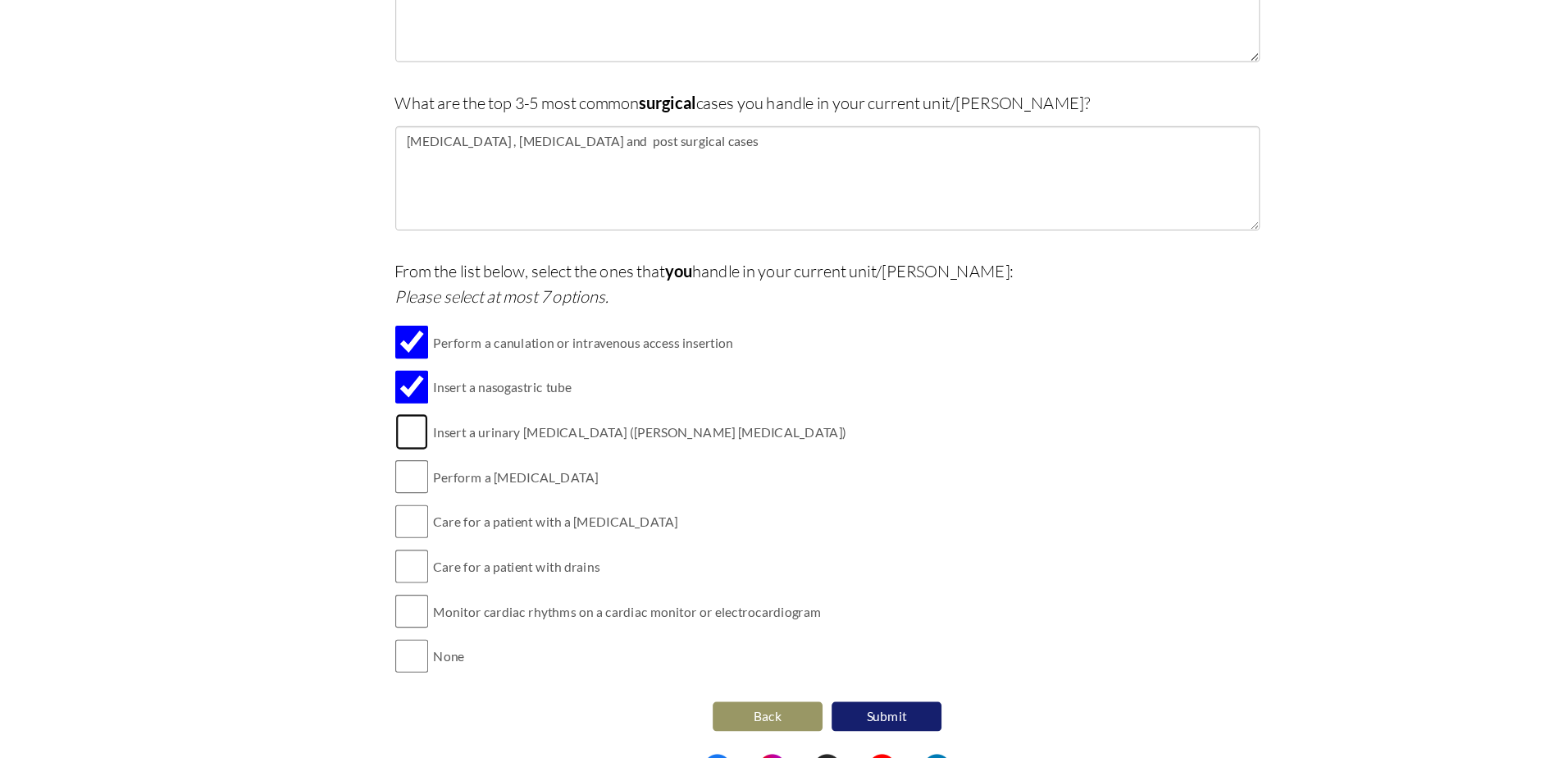
checkbox input "true"
click at [408, 493] on input "checkbox" at bounding box center [411, 484] width 29 height 33
checkbox input "true"
click at [408, 528] on input "checkbox" at bounding box center [411, 524] width 29 height 33
checkbox input "true"
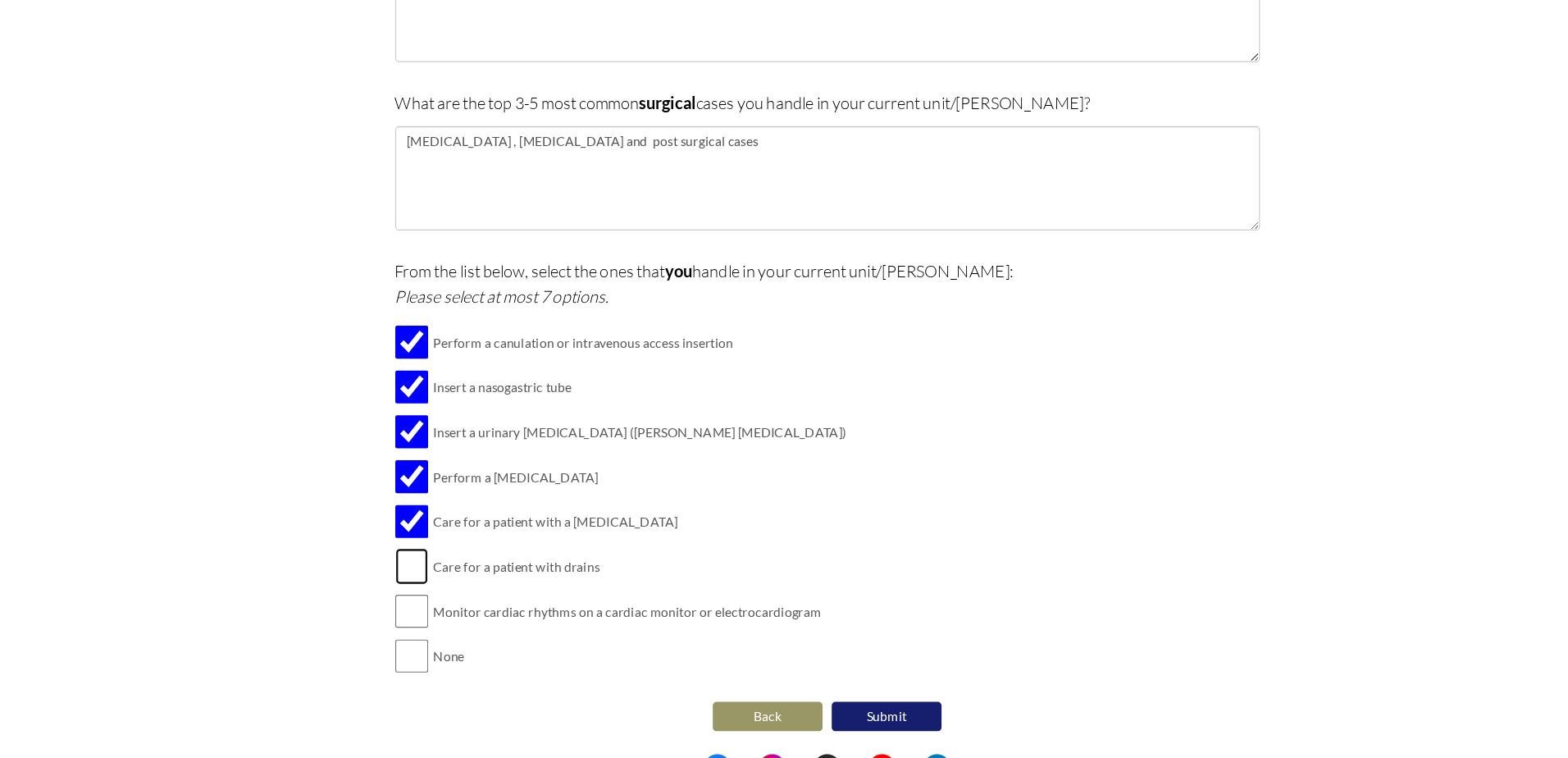
click at [404, 569] on input "checkbox" at bounding box center [411, 565] width 29 height 33
checkbox input "true"
click at [408, 604] on input "checkbox" at bounding box center [411, 605] width 29 height 33
checkbox input "true"
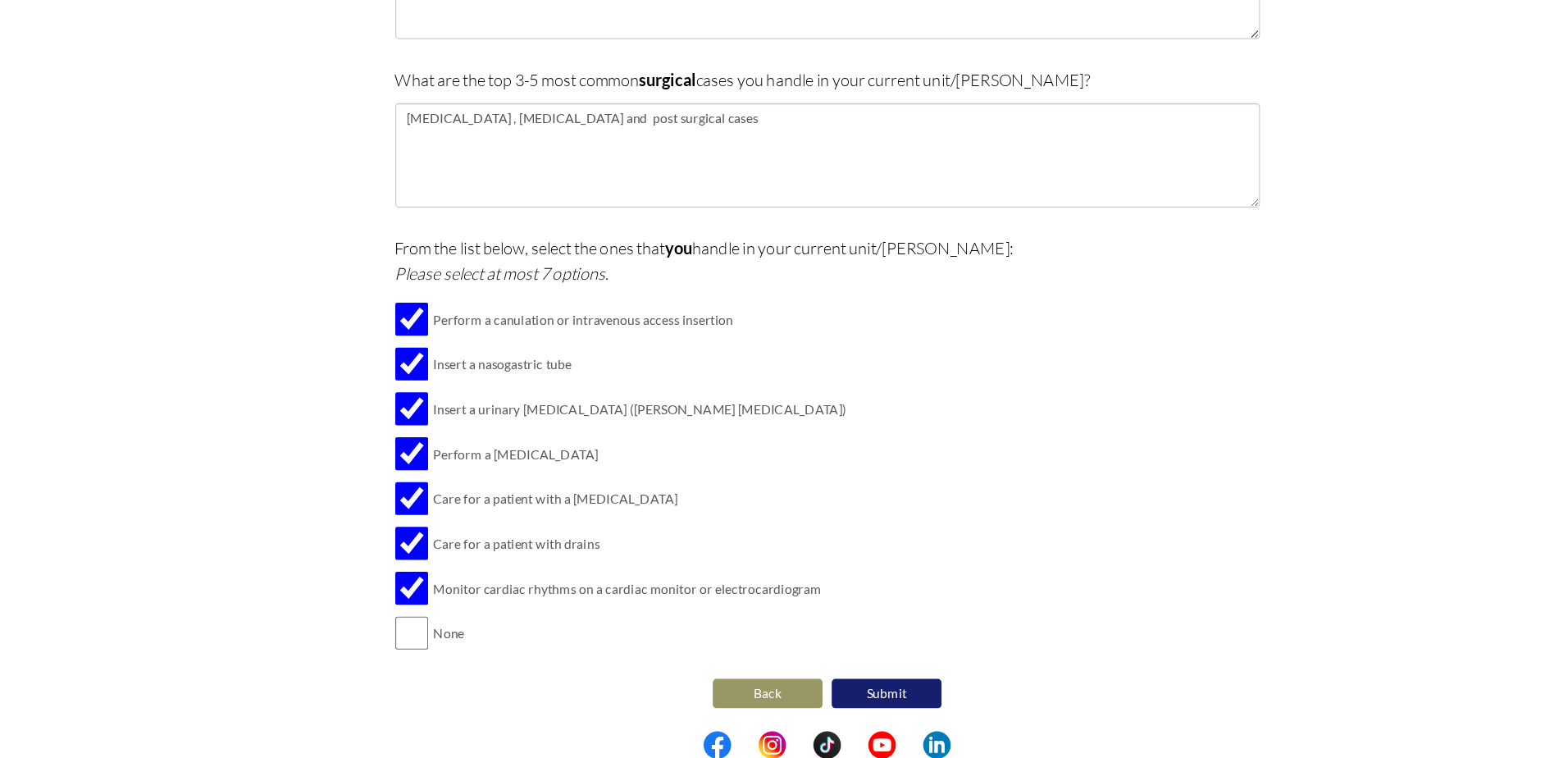
click at [818, 705] on button "Submit" at bounding box center [837, 700] width 98 height 26
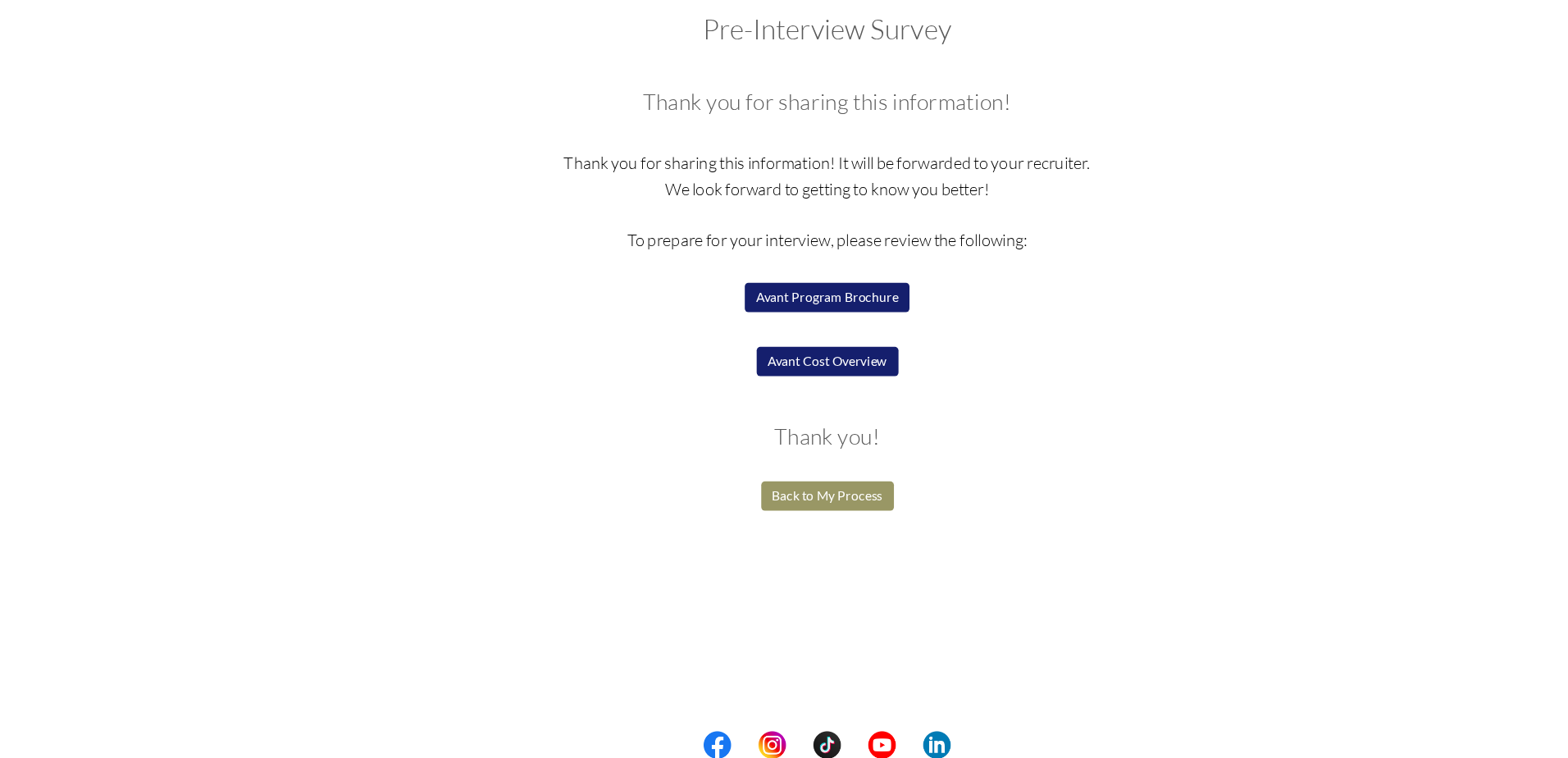
click at [790, 520] on button "Back to My Process" at bounding box center [784, 523] width 119 height 26
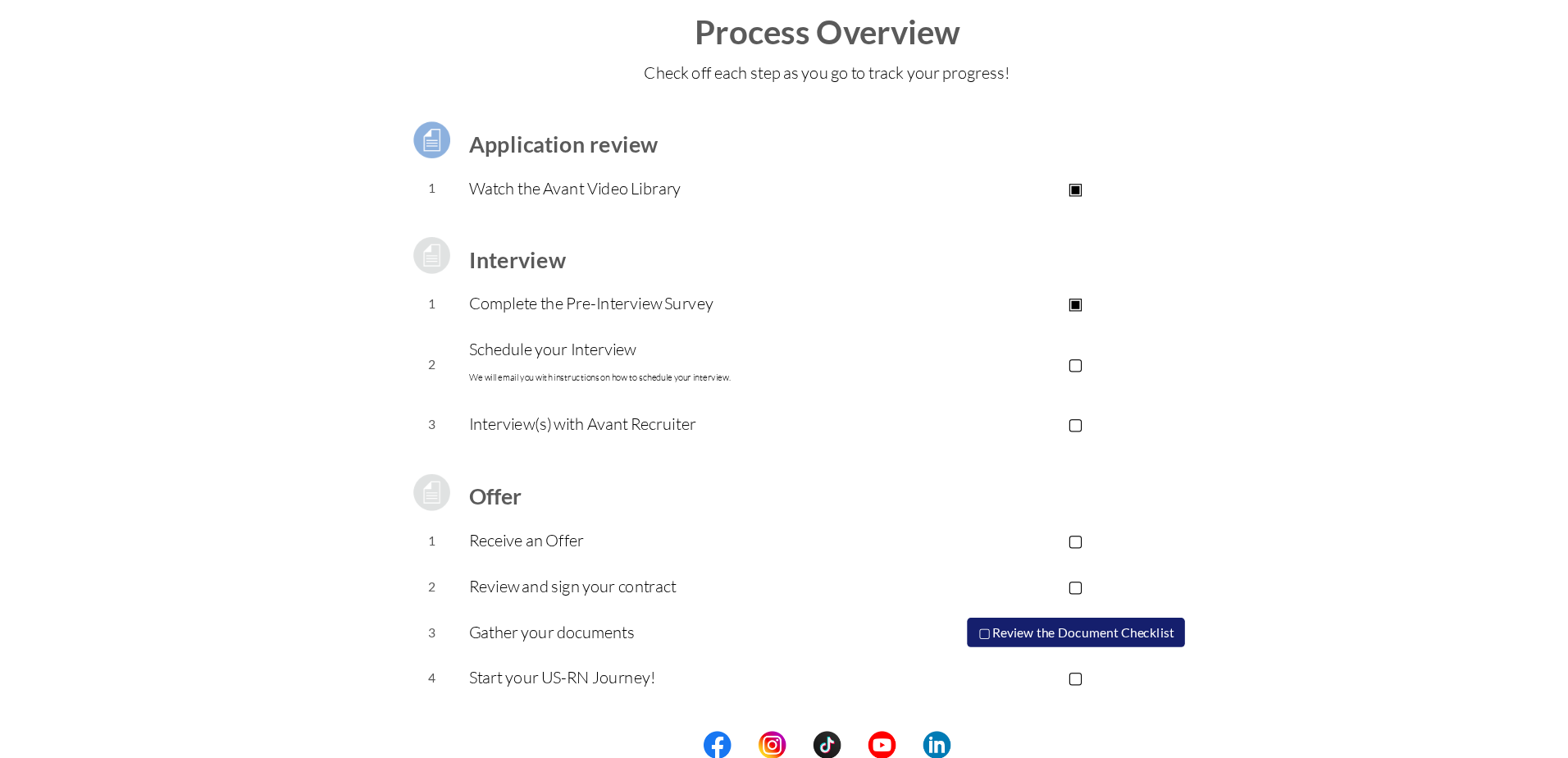
click at [1009, 402] on p "▢" at bounding box center [1006, 403] width 329 height 23
click at [540, 396] on p "Schedule your Interview We will email you with instructions on how to schedule …" at bounding box center [652, 403] width 380 height 49
click at [1016, 402] on p "▣" at bounding box center [1006, 403] width 329 height 23
click at [1014, 402] on p "▢" at bounding box center [1006, 403] width 329 height 23
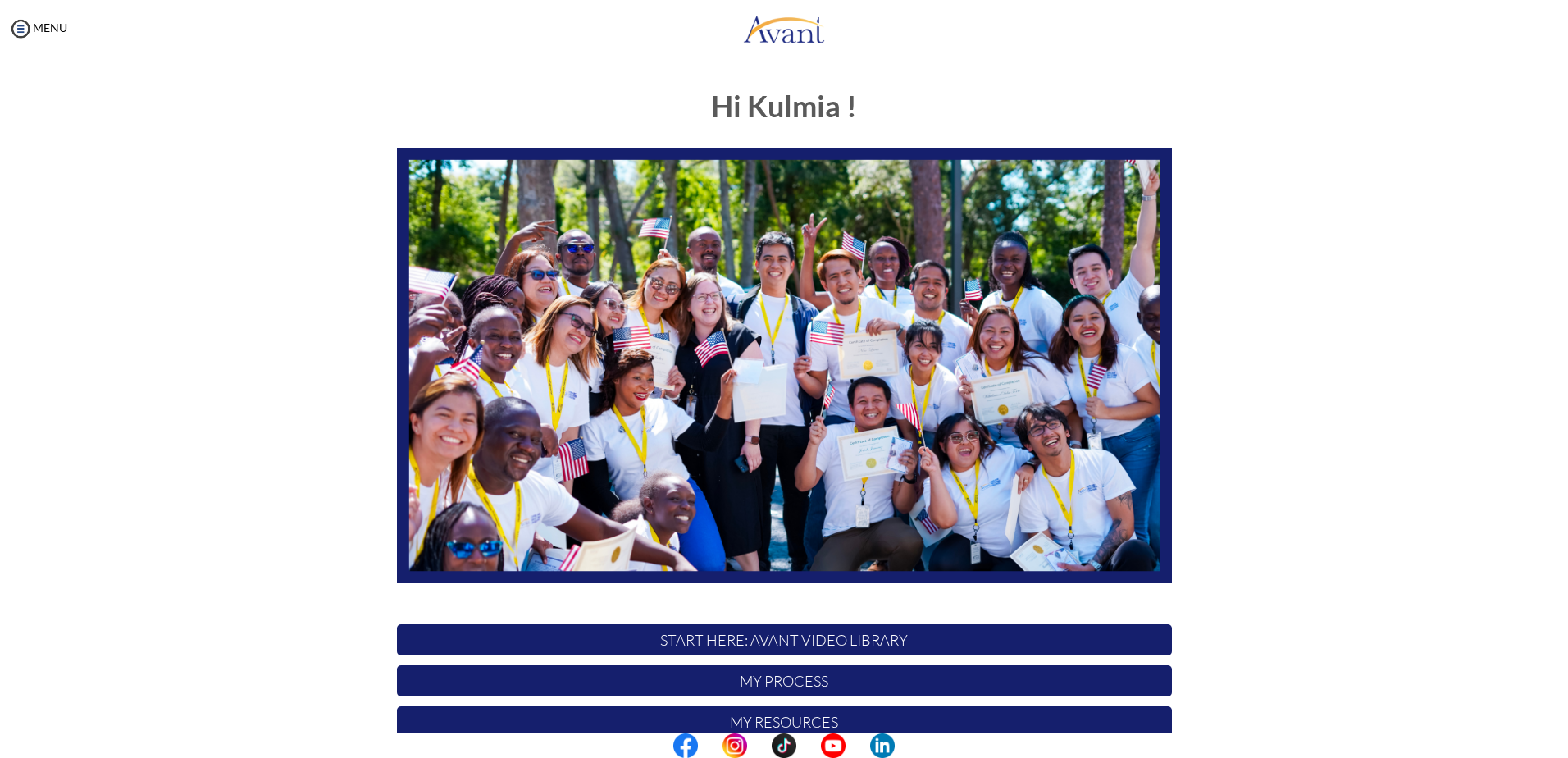
scroll to position [154, 0]
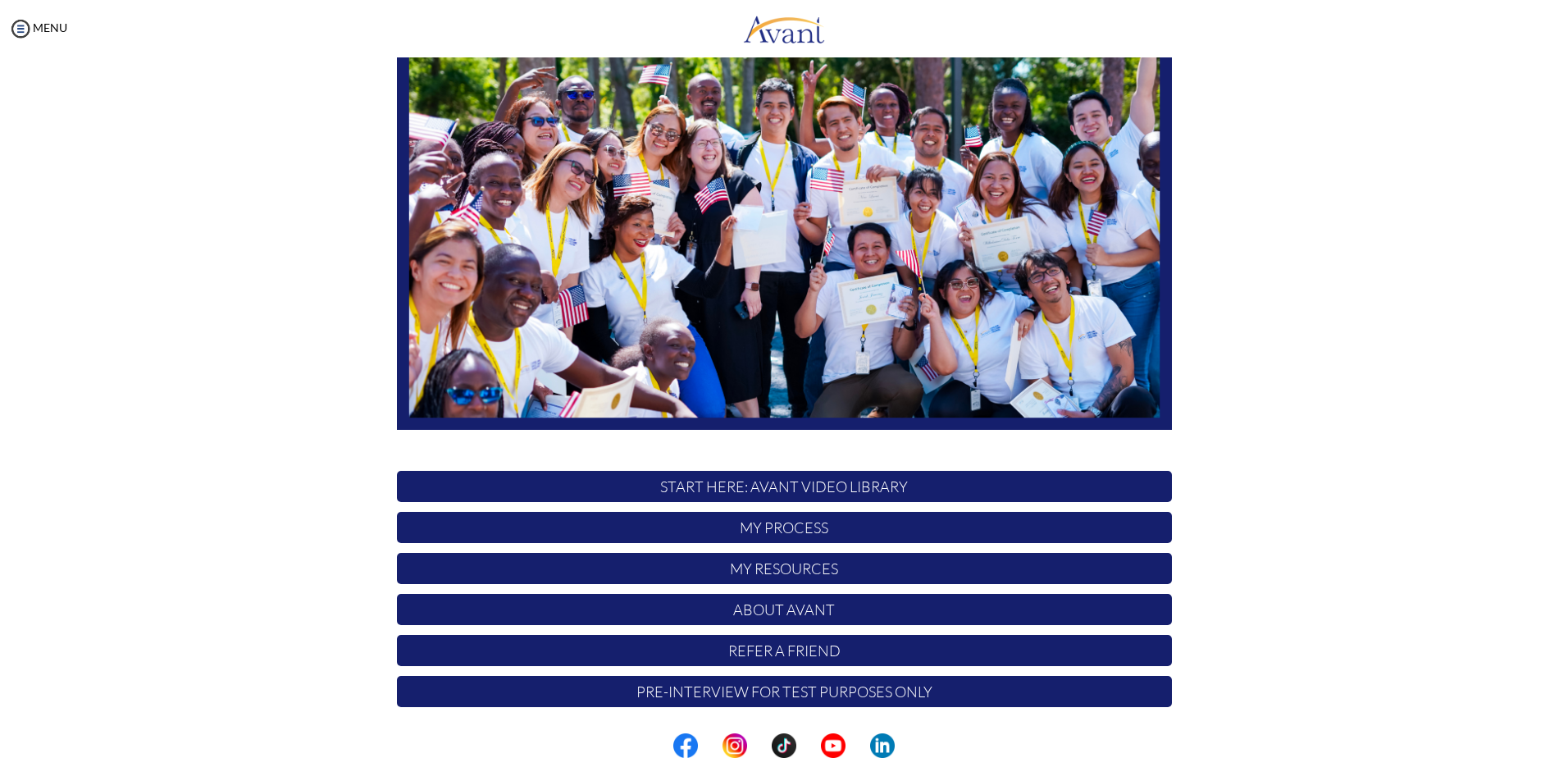
click at [793, 528] on p "My Process" at bounding box center [784, 527] width 775 height 31
